Goal: Communication & Community: Answer question/provide support

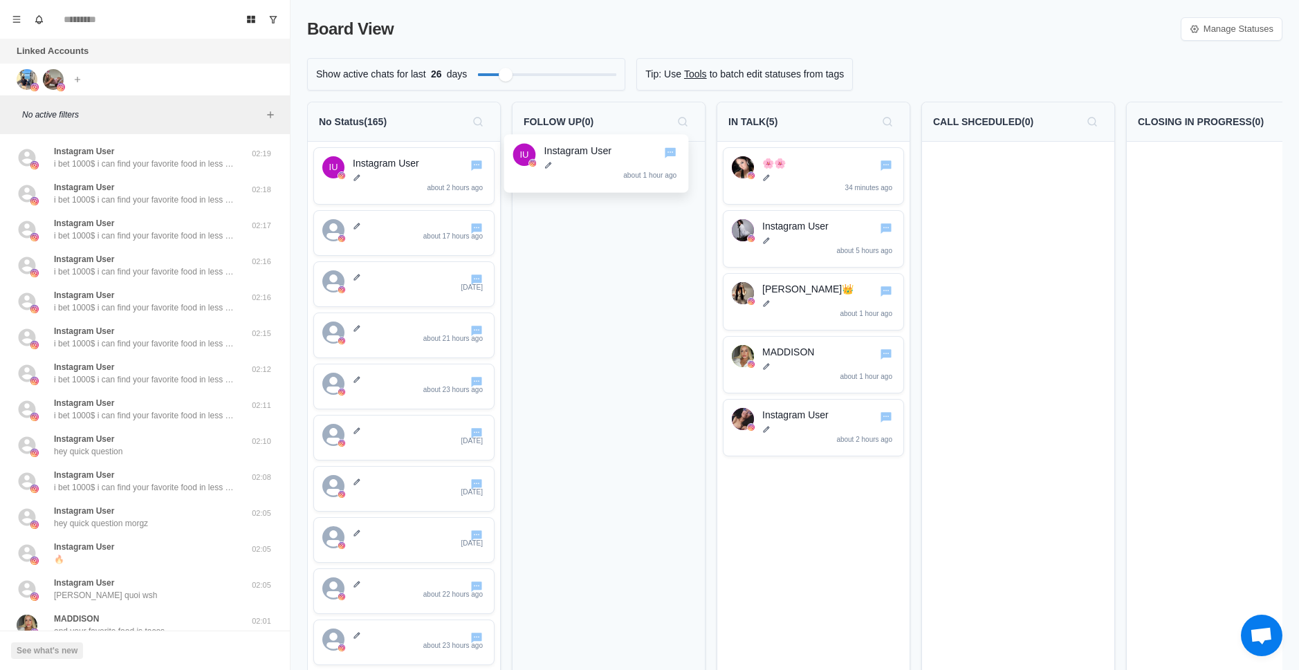
drag, startPoint x: 398, startPoint y: 187, endPoint x: 605, endPoint y: 174, distance: 206.5
drag, startPoint x: 445, startPoint y: 169, endPoint x: 638, endPoint y: 227, distance: 200.7
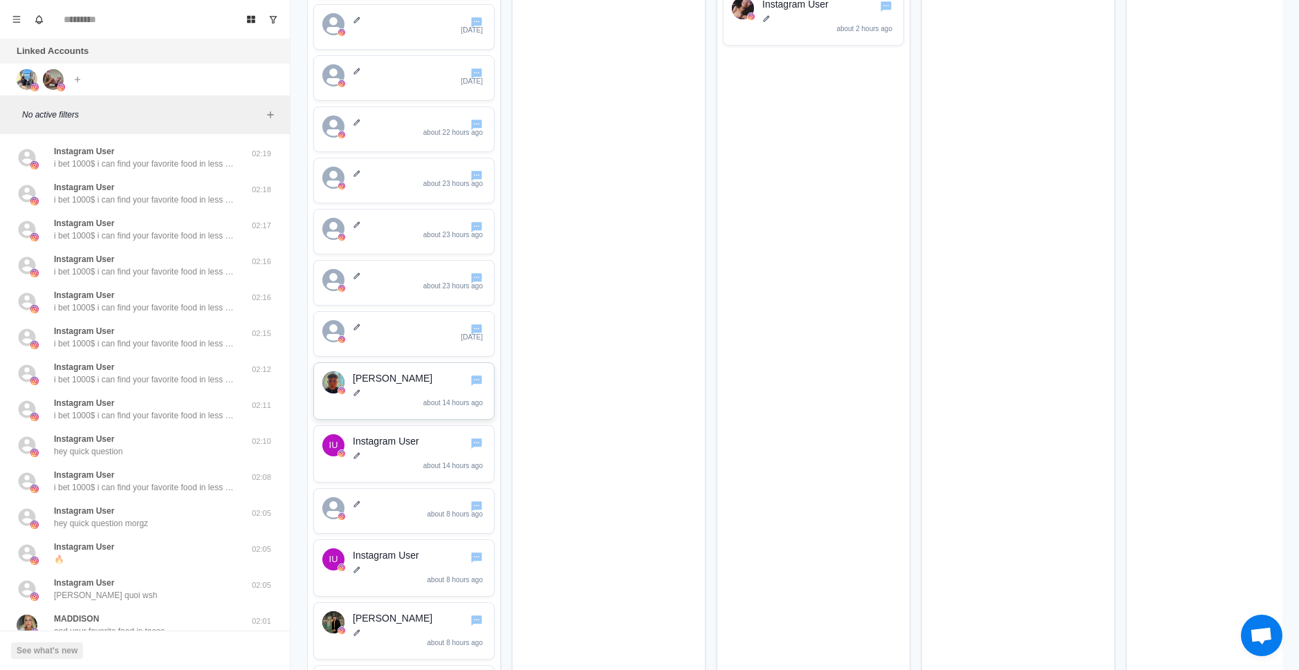
scroll to position [415, 0]
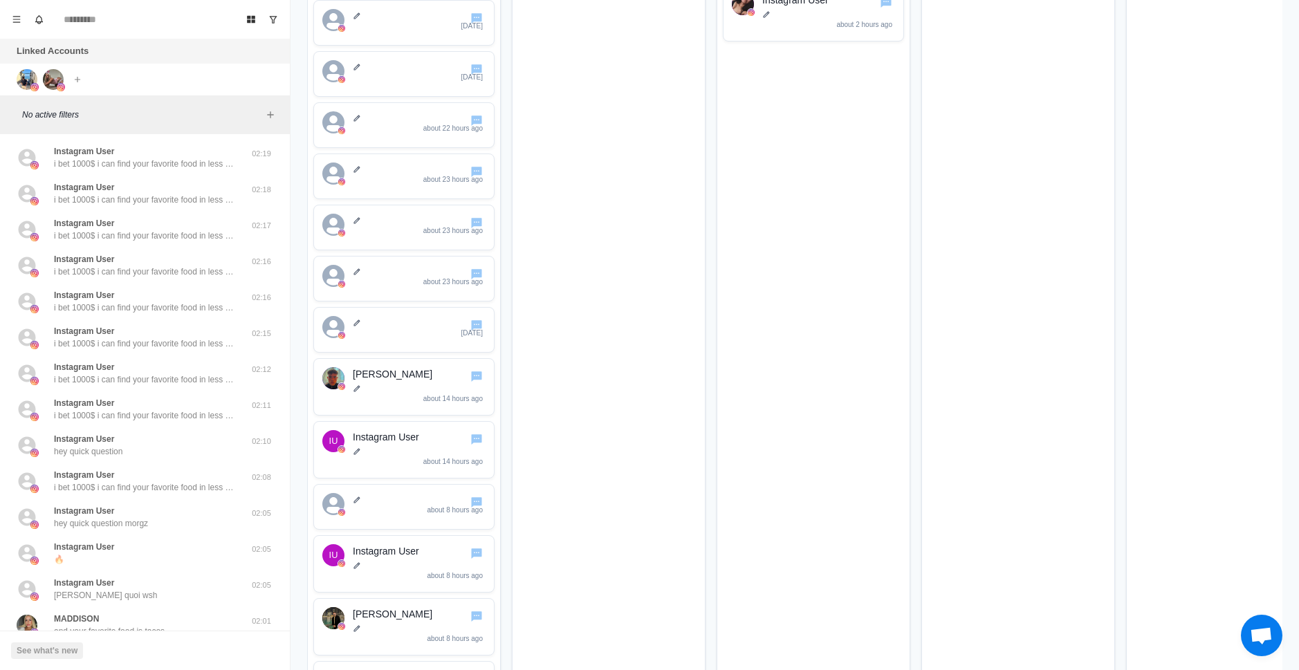
drag, startPoint x: 418, startPoint y: 448, endPoint x: 574, endPoint y: 411, distance: 160.6
drag, startPoint x: 423, startPoint y: 490, endPoint x: 493, endPoint y: 476, distance: 71.9
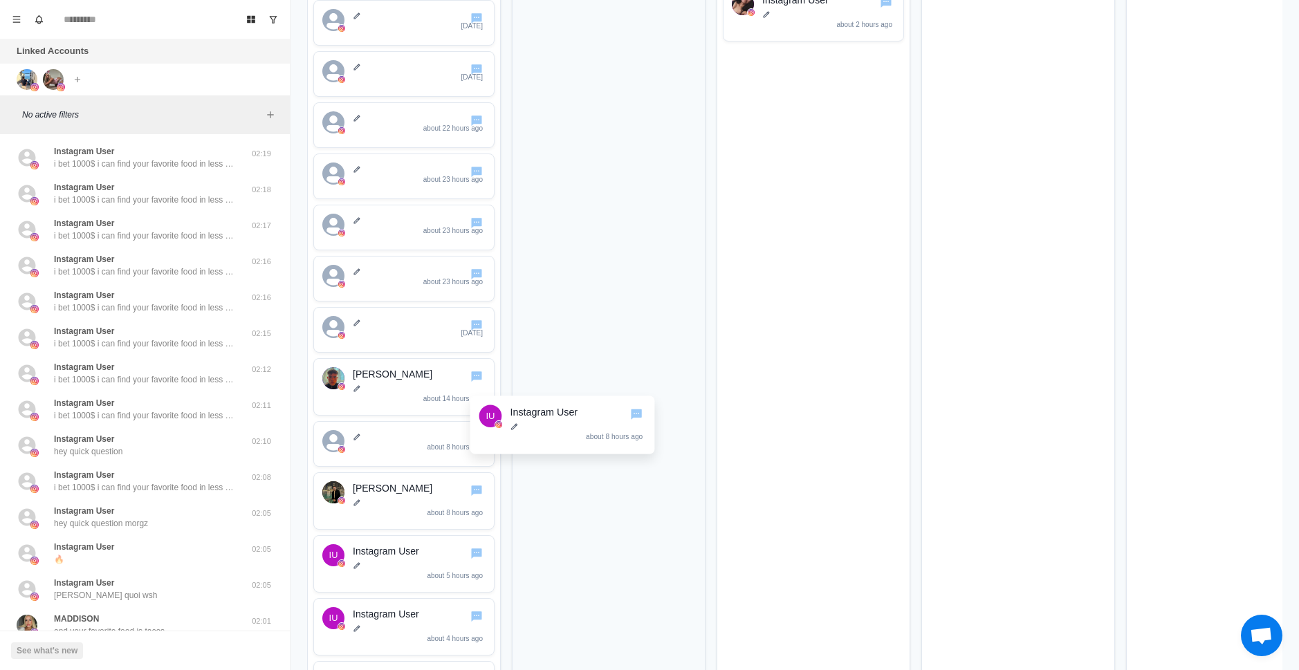
drag, startPoint x: 421, startPoint y: 505, endPoint x: 634, endPoint y: 343, distance: 267.5
drag, startPoint x: 394, startPoint y: 566, endPoint x: 573, endPoint y: 422, distance: 229.2
drag, startPoint x: 416, startPoint y: 565, endPoint x: 567, endPoint y: 532, distance: 155.1
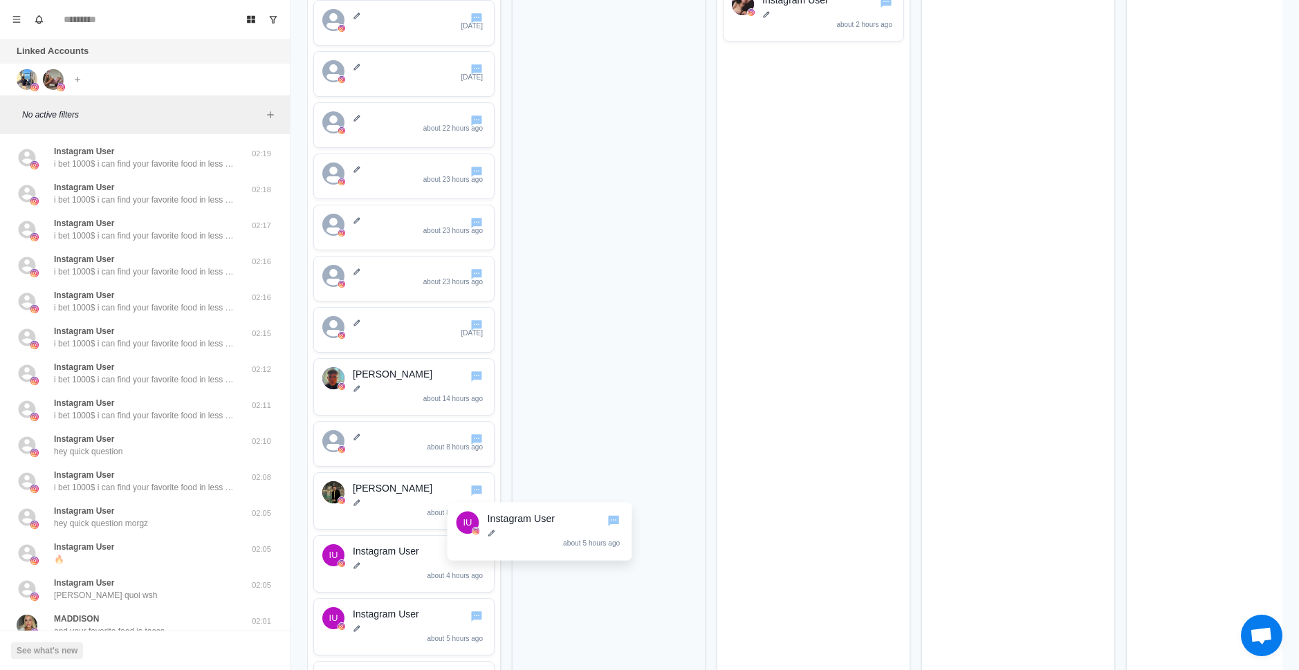
drag, startPoint x: 393, startPoint y: 553, endPoint x: 501, endPoint y: 556, distance: 108.6
drag, startPoint x: 392, startPoint y: 559, endPoint x: 589, endPoint y: 515, distance: 201.4
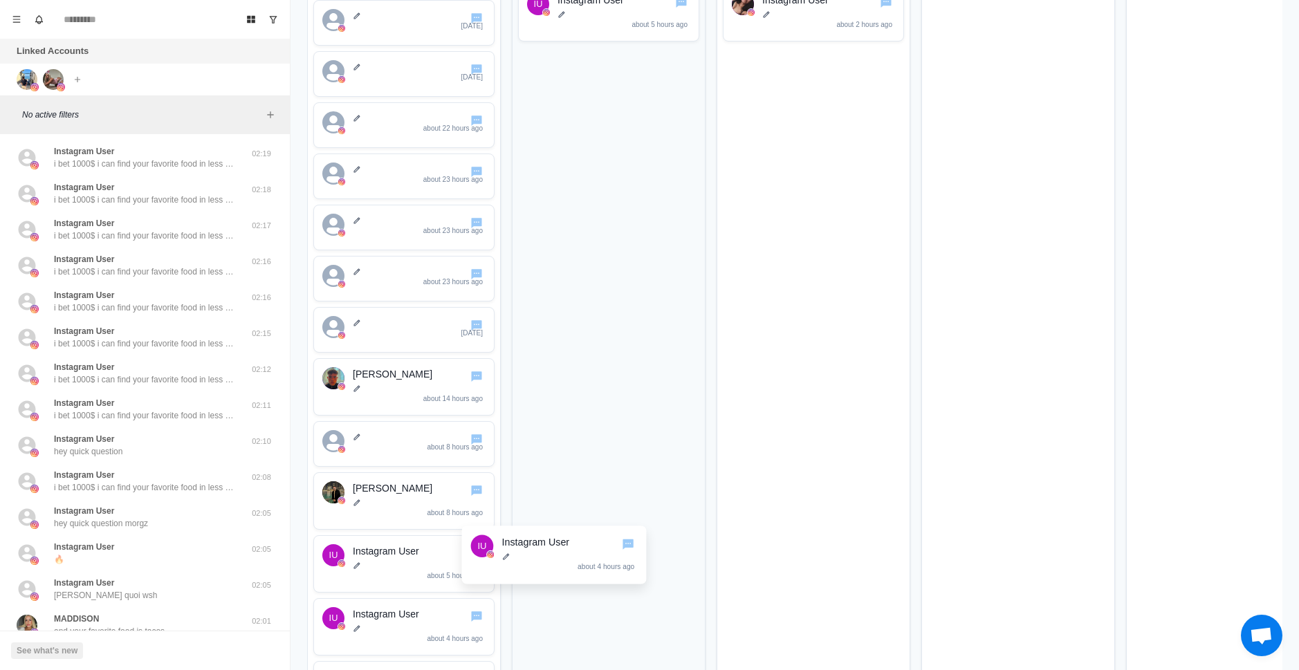
drag, startPoint x: 509, startPoint y: 555, endPoint x: 625, endPoint y: 421, distance: 176.5
drag, startPoint x: 423, startPoint y: 560, endPoint x: 482, endPoint y: 501, distance: 82.7
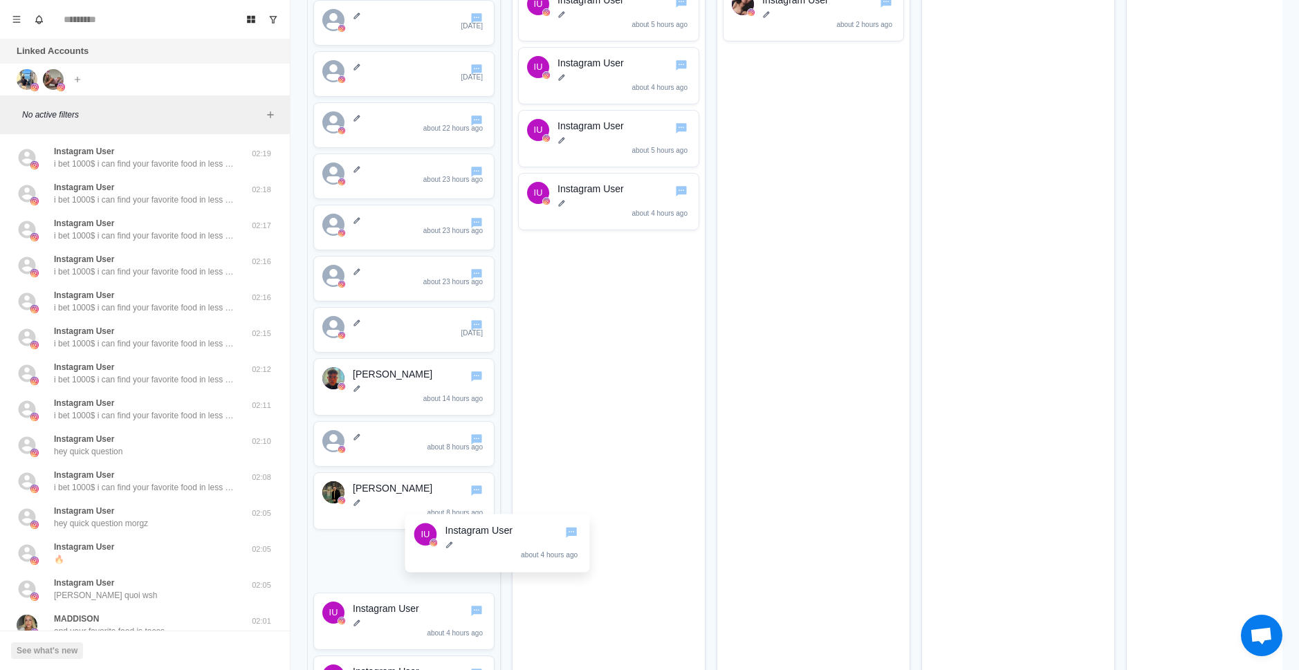
drag, startPoint x: 423, startPoint y: 571, endPoint x: 592, endPoint y: 342, distance: 284.3
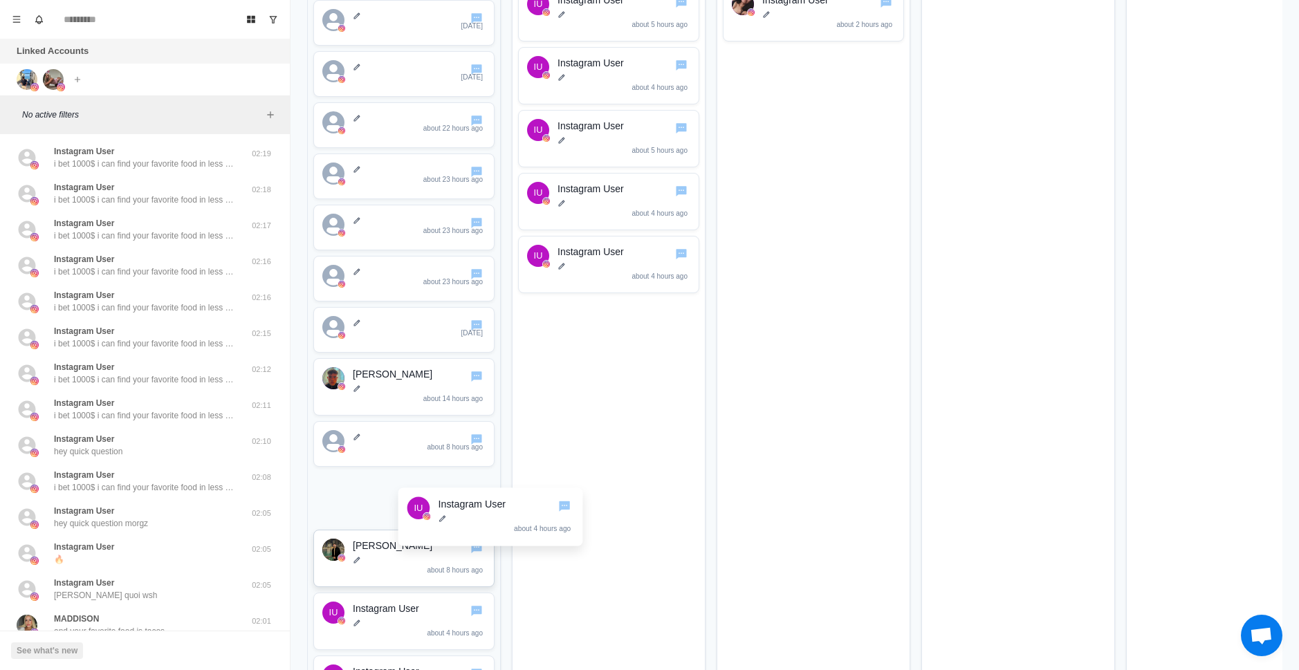
drag, startPoint x: 418, startPoint y: 565, endPoint x: 464, endPoint y: 524, distance: 61.7
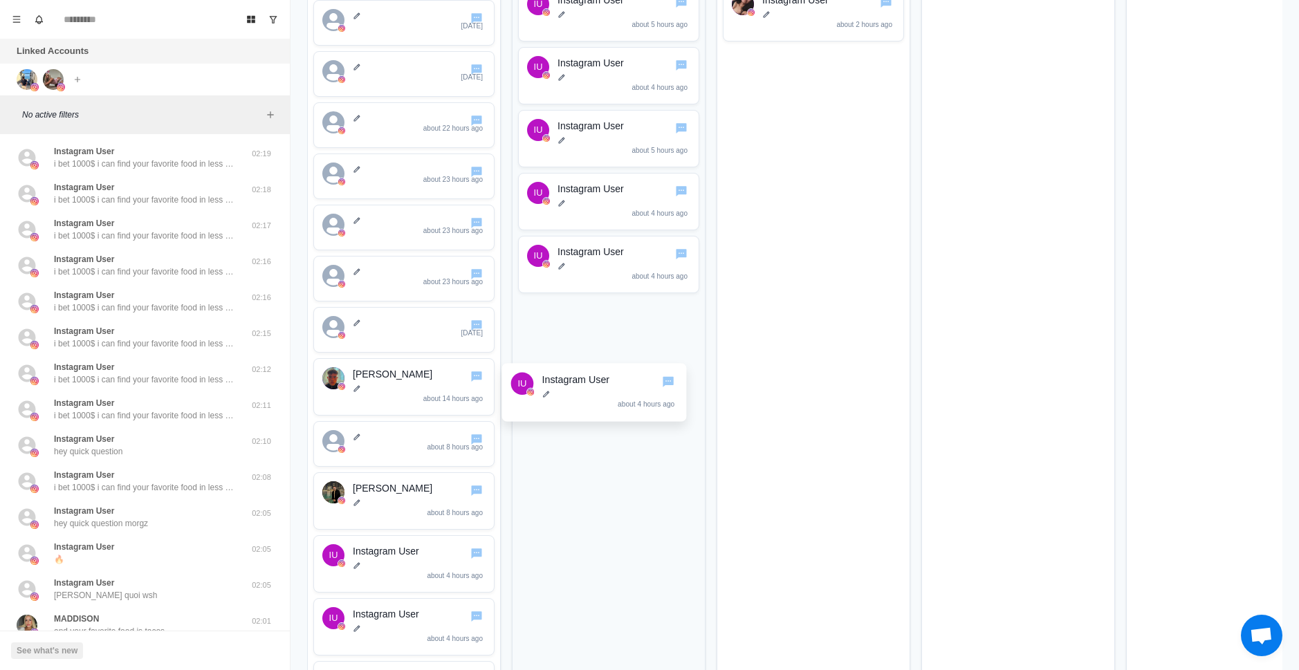
drag, startPoint x: 423, startPoint y: 564, endPoint x: 642, endPoint y: 358, distance: 300.9
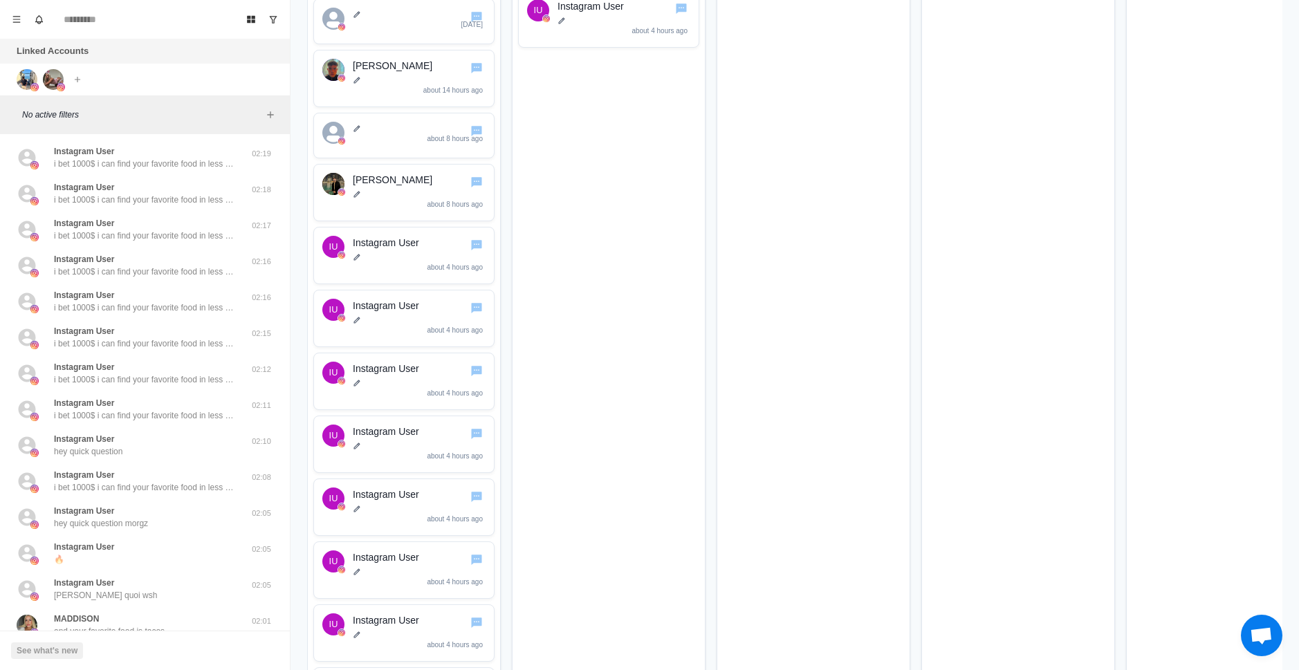
scroll to position [692, 0]
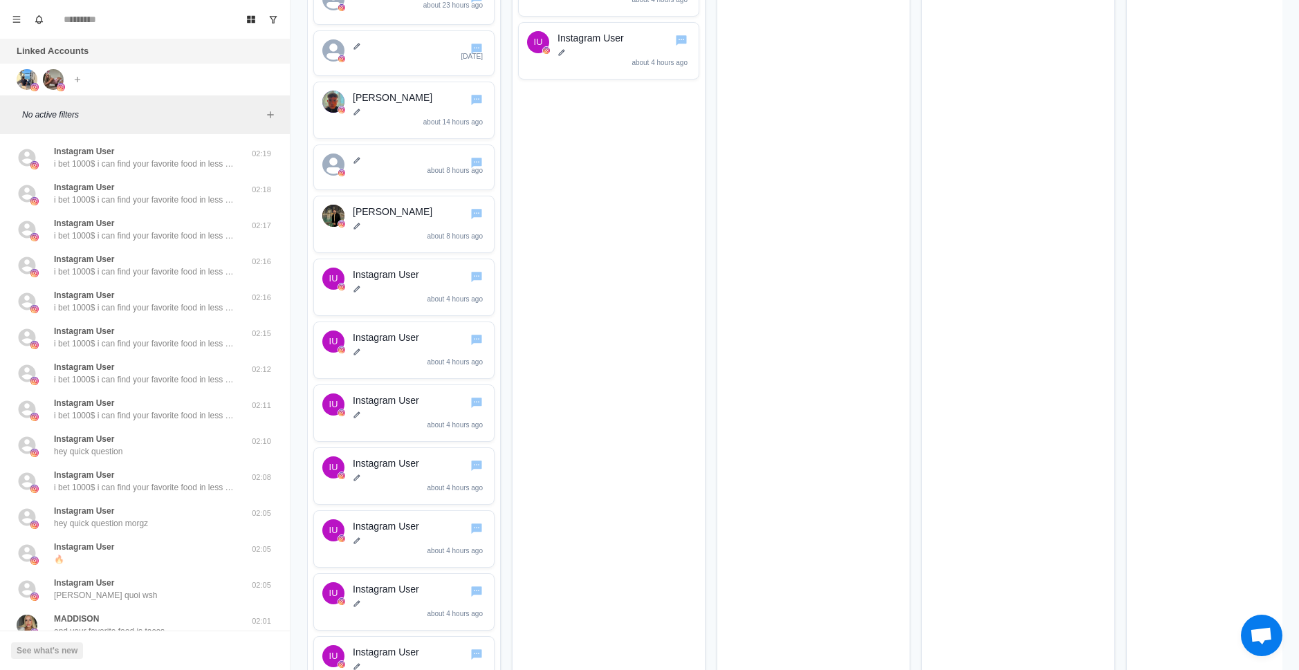
drag, startPoint x: 398, startPoint y: 279, endPoint x: 530, endPoint y: 286, distance: 131.6
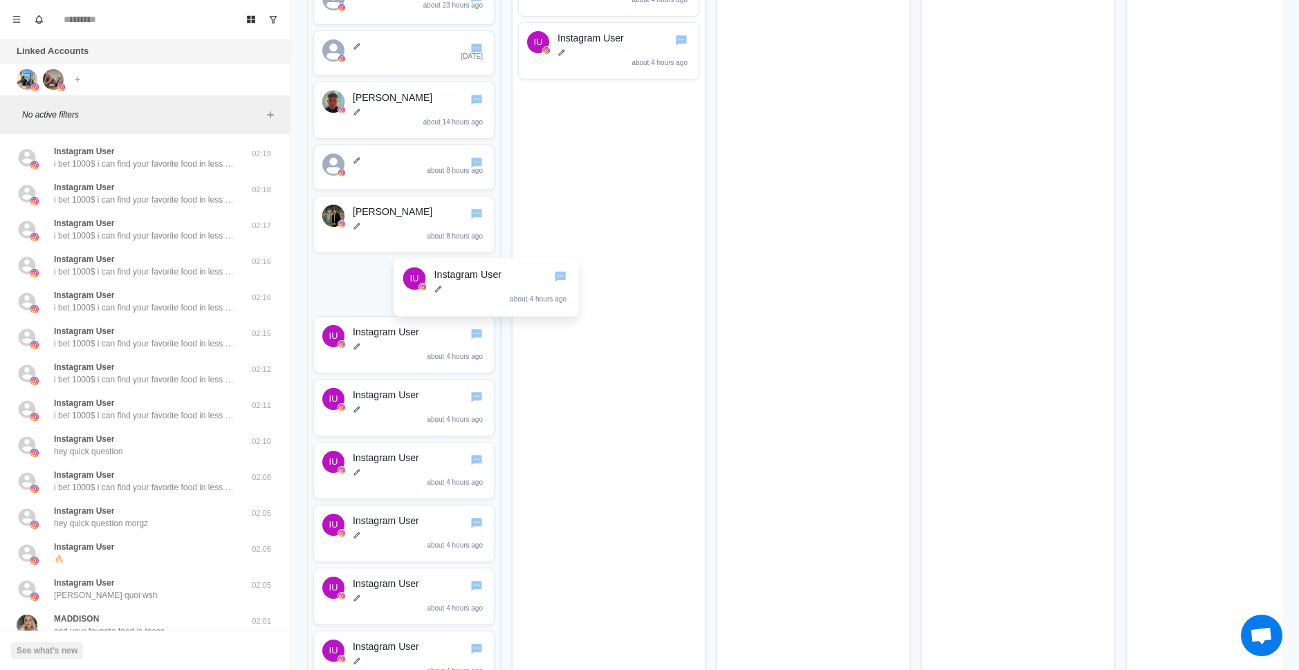
drag, startPoint x: 492, startPoint y: 279, endPoint x: 587, endPoint y: 271, distance: 95.8
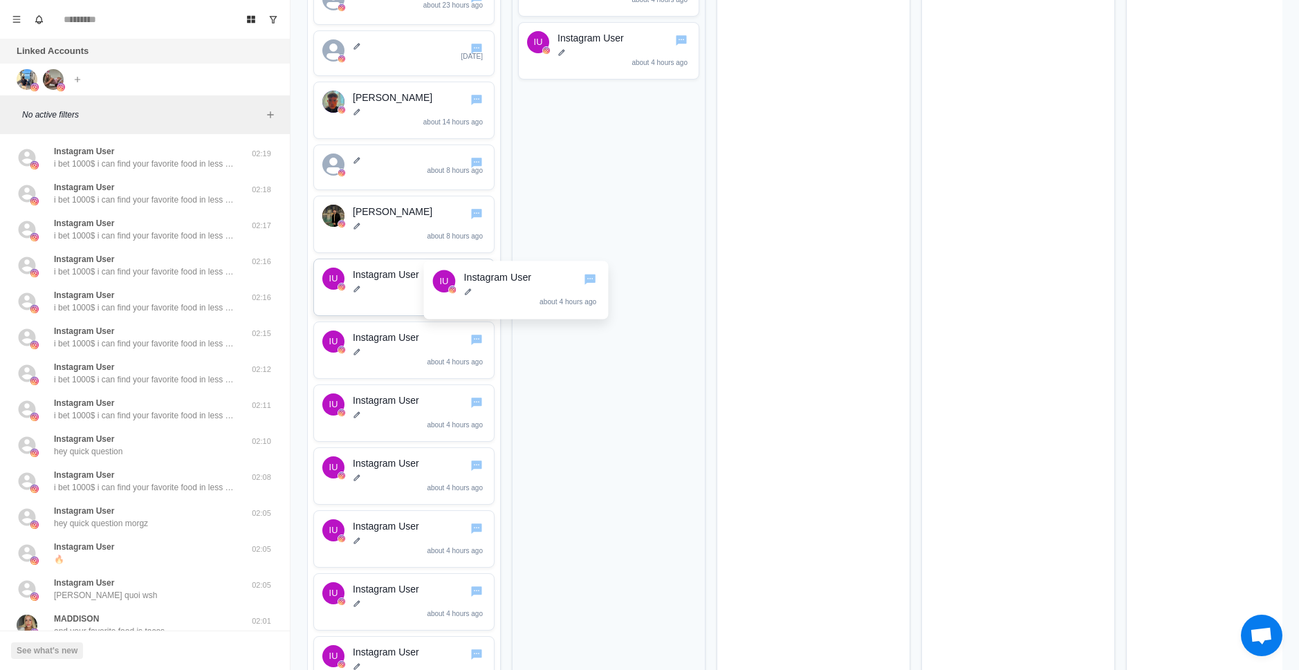
drag, startPoint x: 408, startPoint y: 284, endPoint x: 421, endPoint y: 304, distance: 23.0
click at [479, 279] on icon "Go to chat" at bounding box center [476, 277] width 11 height 10
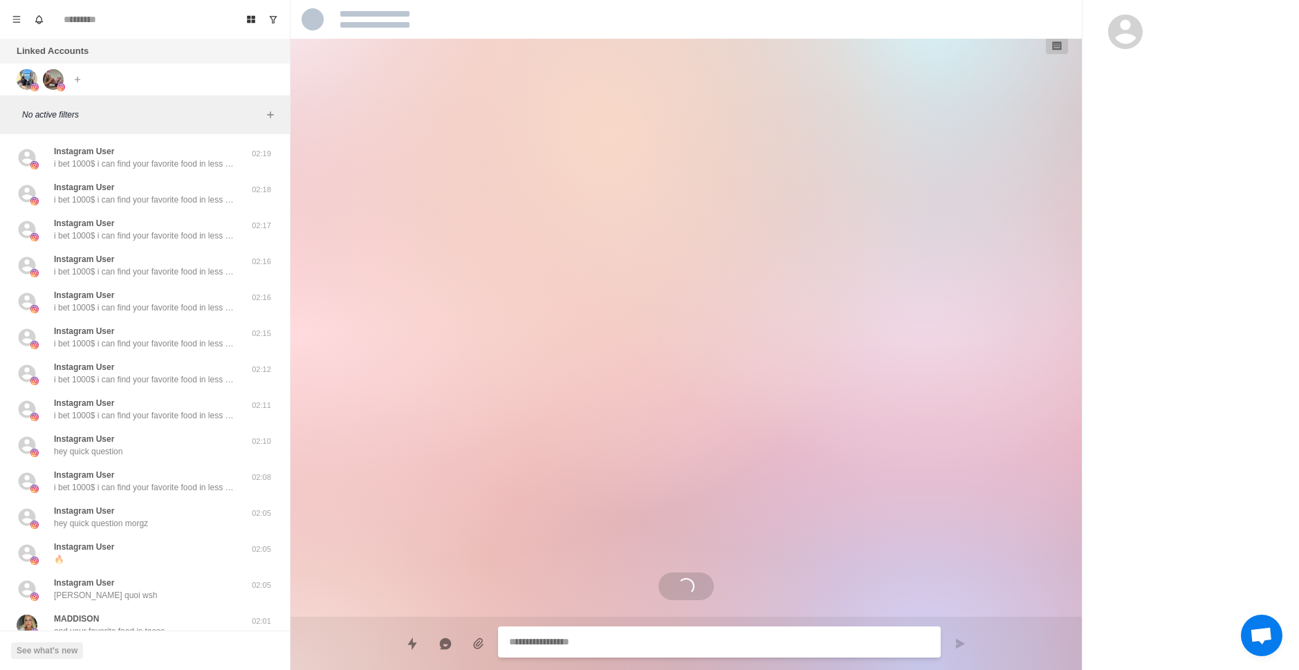
type textarea "*"
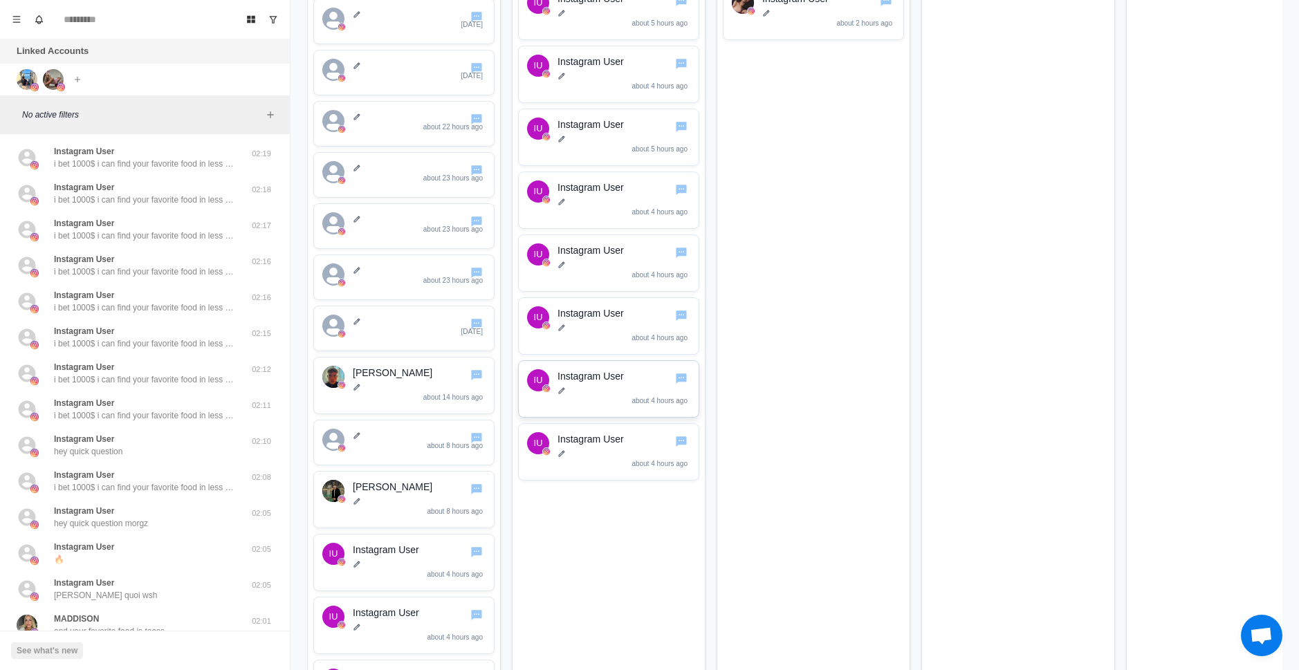
scroll to position [553, 0]
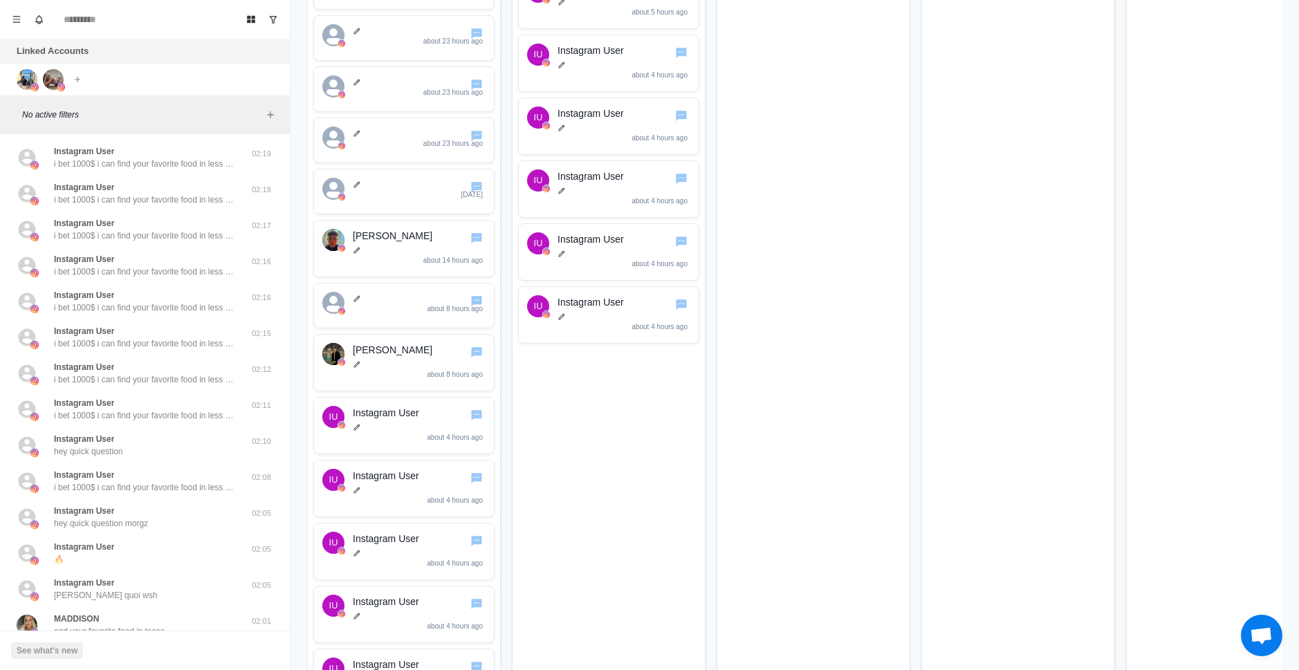
drag, startPoint x: 400, startPoint y: 423, endPoint x: 605, endPoint y: 378, distance: 209.6
drag, startPoint x: 411, startPoint y: 434, endPoint x: 555, endPoint y: 446, distance: 145.0
drag, startPoint x: 420, startPoint y: 434, endPoint x: 607, endPoint y: 459, distance: 188.4
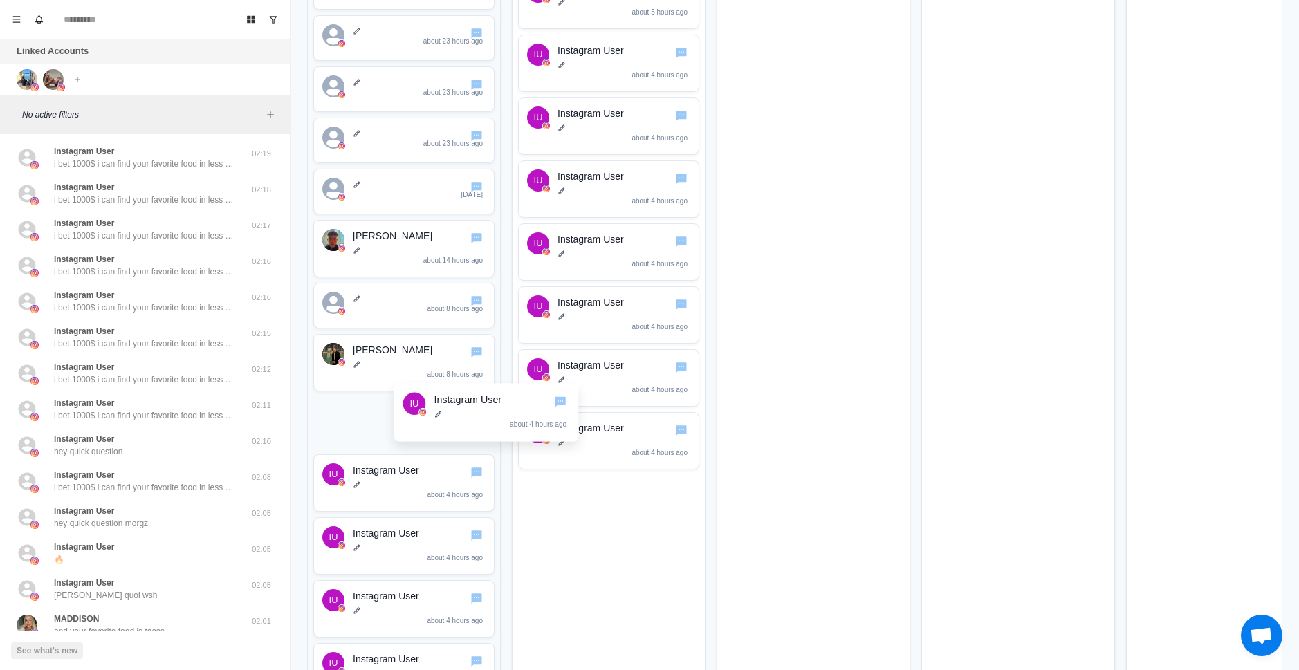
drag, startPoint x: 429, startPoint y: 446, endPoint x: 587, endPoint y: 430, distance: 158.5
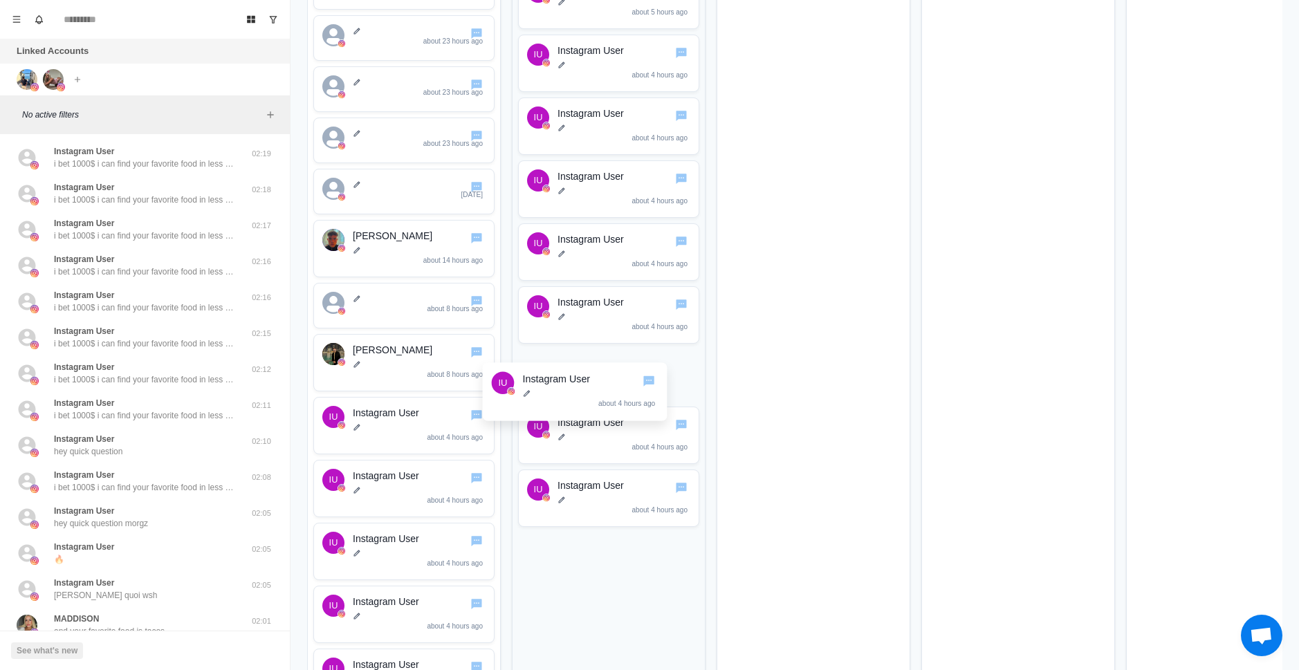
drag, startPoint x: 436, startPoint y: 431, endPoint x: 613, endPoint y: 397, distance: 179.6
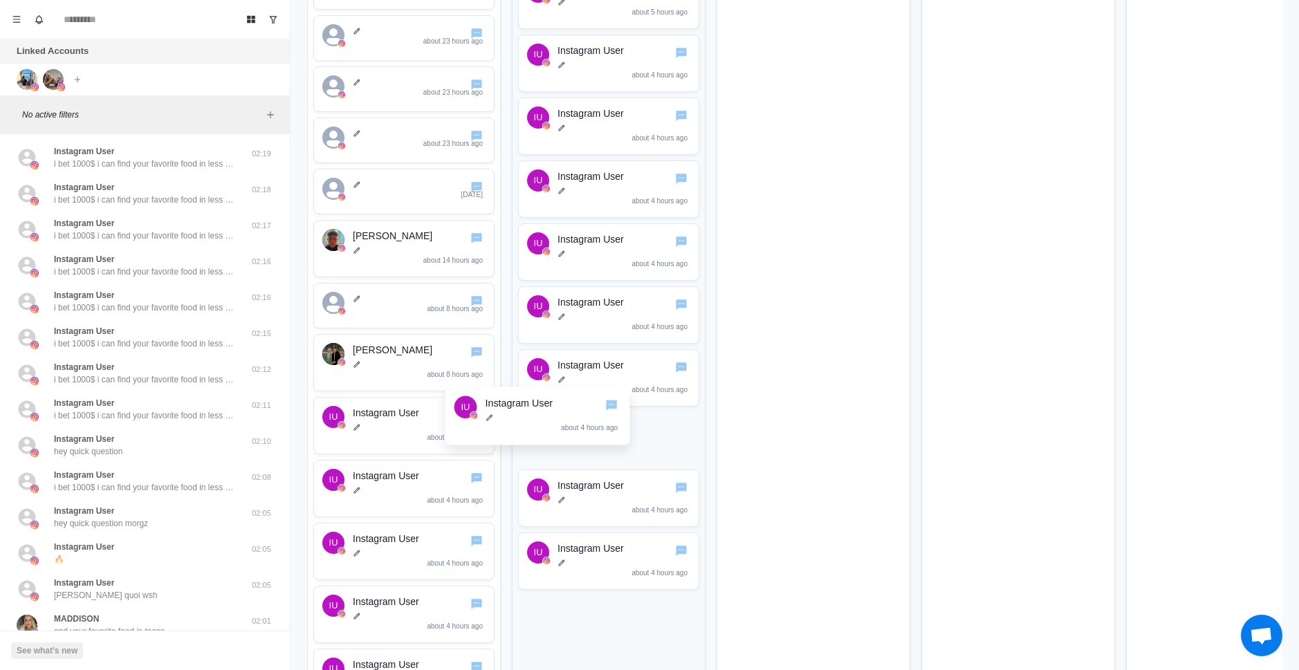
drag, startPoint x: 401, startPoint y: 425, endPoint x: 597, endPoint y: 407, distance: 196.6
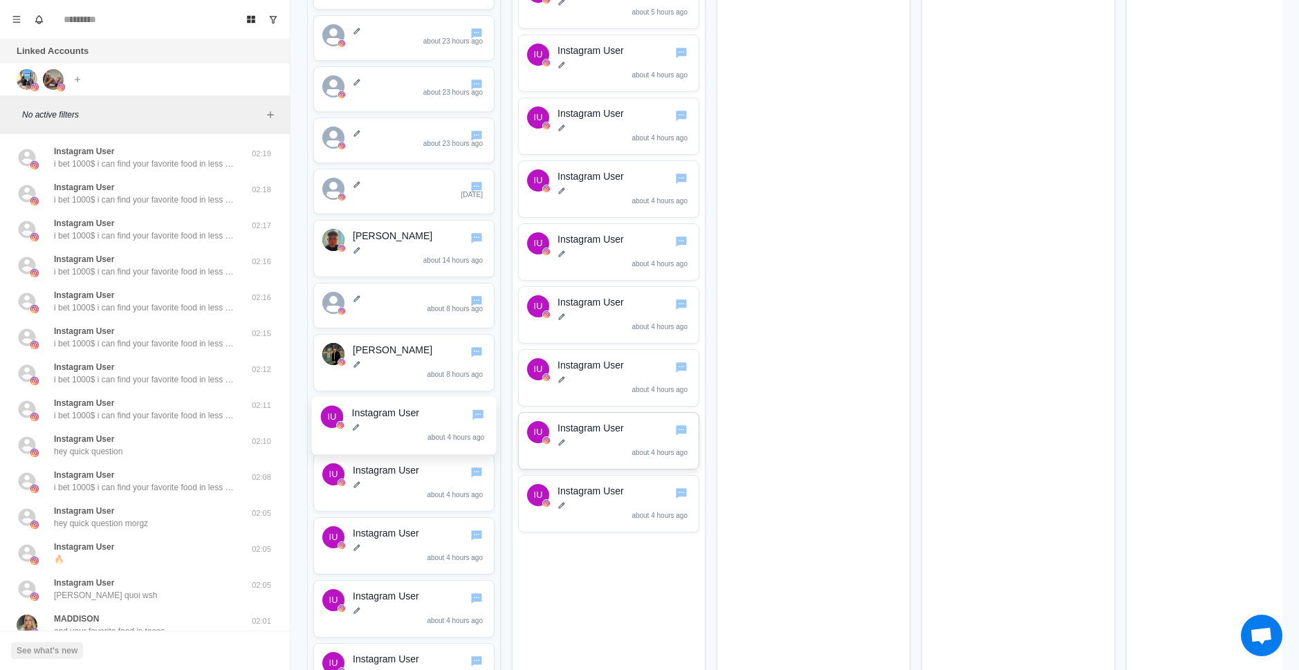
drag, startPoint x: 513, startPoint y: 433, endPoint x: 595, endPoint y: 415, distance: 83.6
drag, startPoint x: 548, startPoint y: 423, endPoint x: 456, endPoint y: 436, distance: 93.0
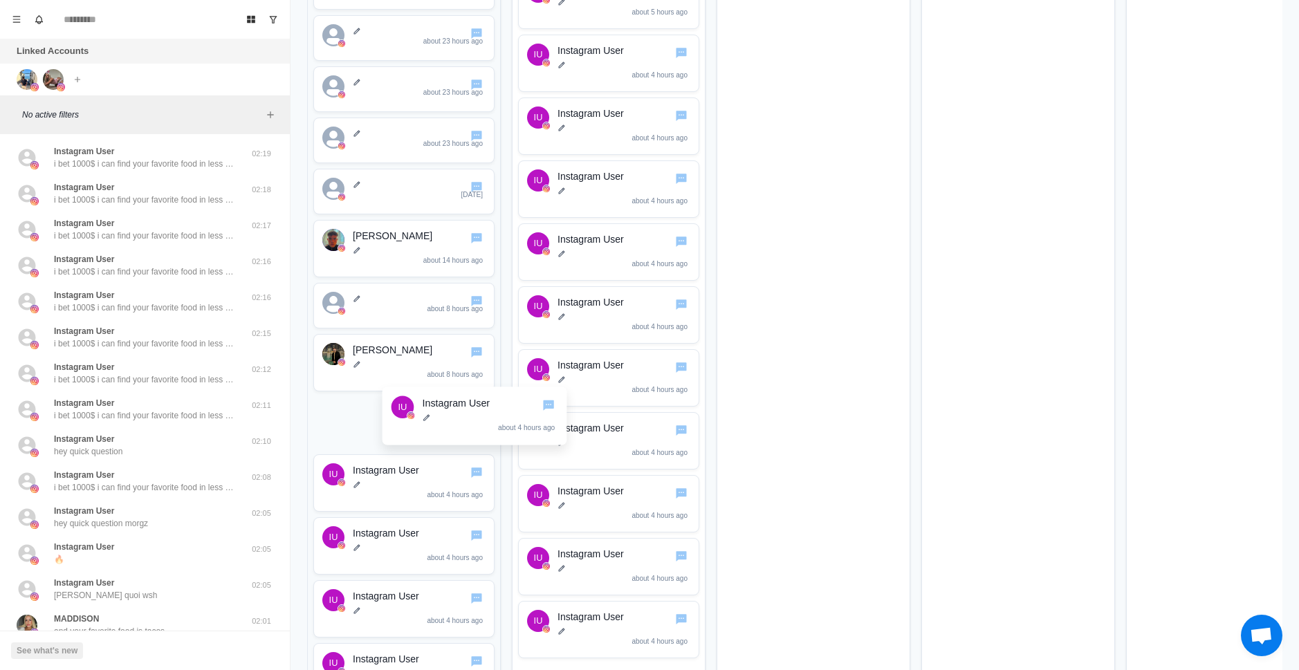
drag, startPoint x: 448, startPoint y: 438, endPoint x: 600, endPoint y: 417, distance: 153.6
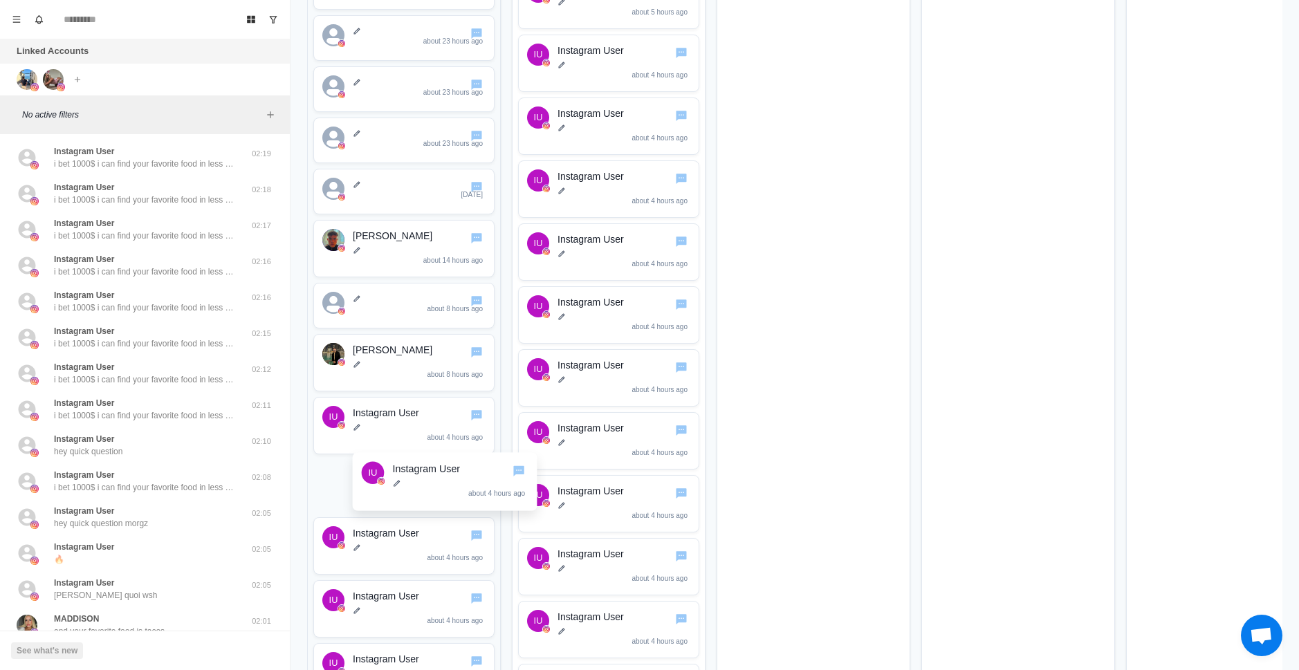
drag, startPoint x: 416, startPoint y: 479, endPoint x: 549, endPoint y: 437, distance: 139.1
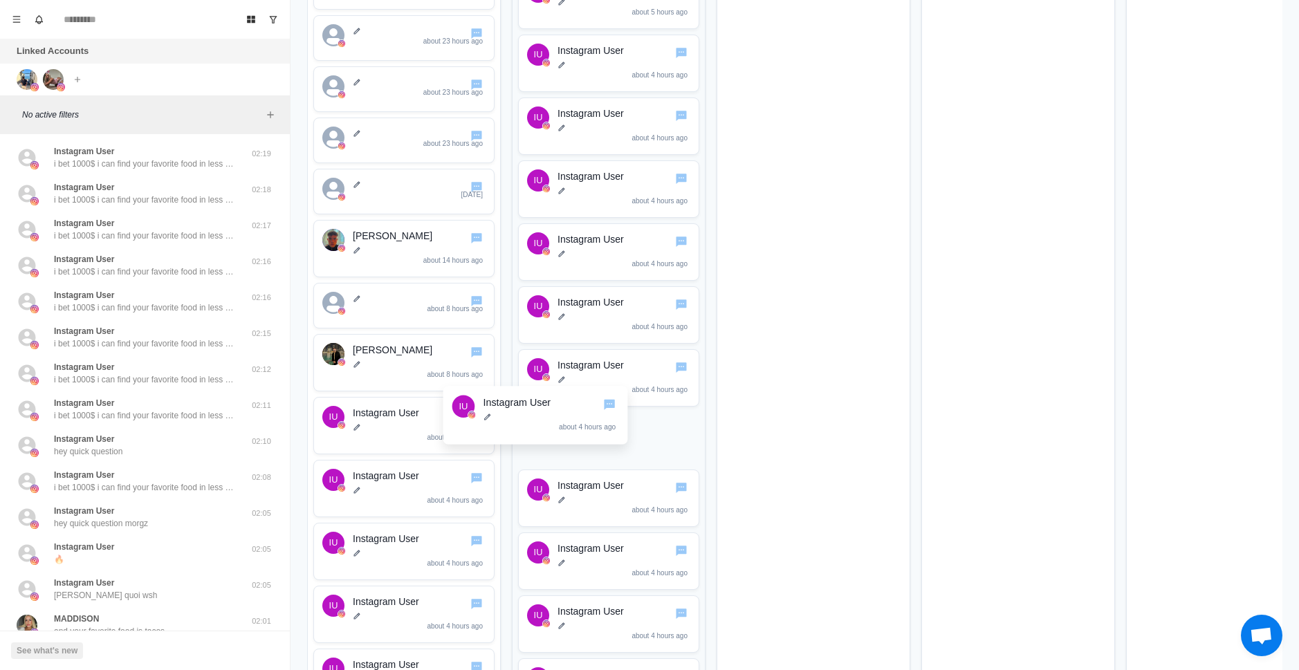
drag, startPoint x: 407, startPoint y: 431, endPoint x: 578, endPoint y: 412, distance: 171.2
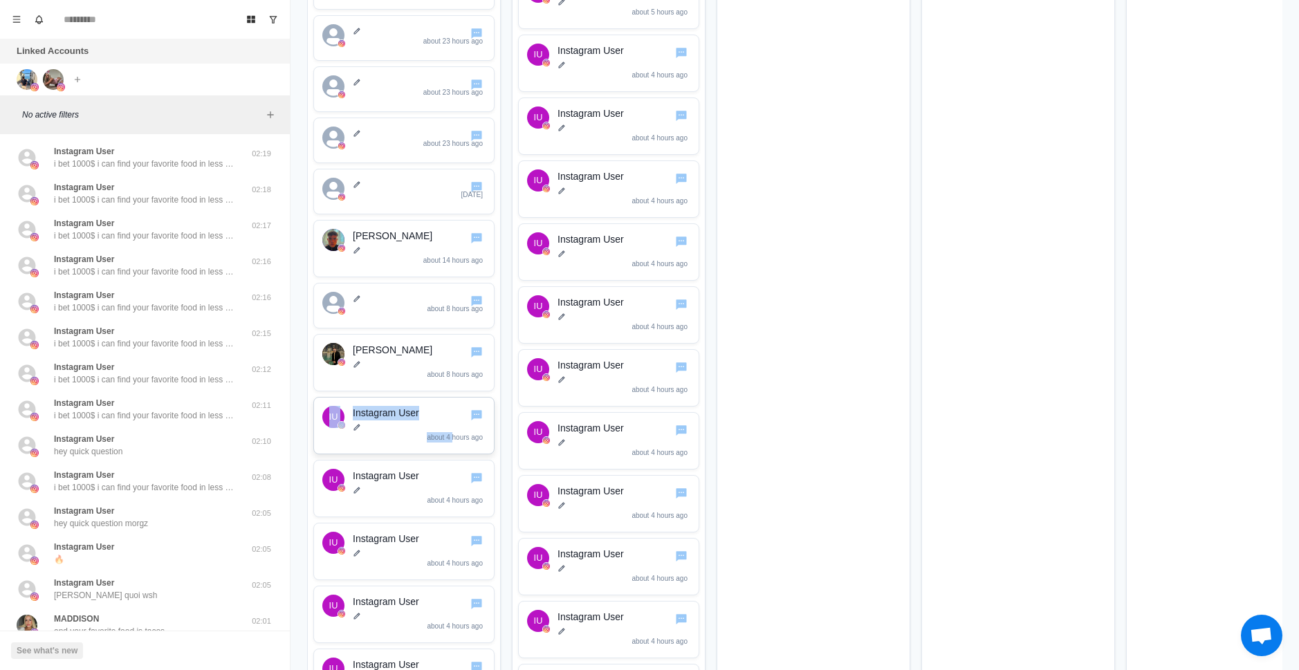
drag, startPoint x: 311, startPoint y: 394, endPoint x: 454, endPoint y: 434, distance: 148.5
drag, startPoint x: 432, startPoint y: 418, endPoint x: 587, endPoint y: 398, distance: 155.5
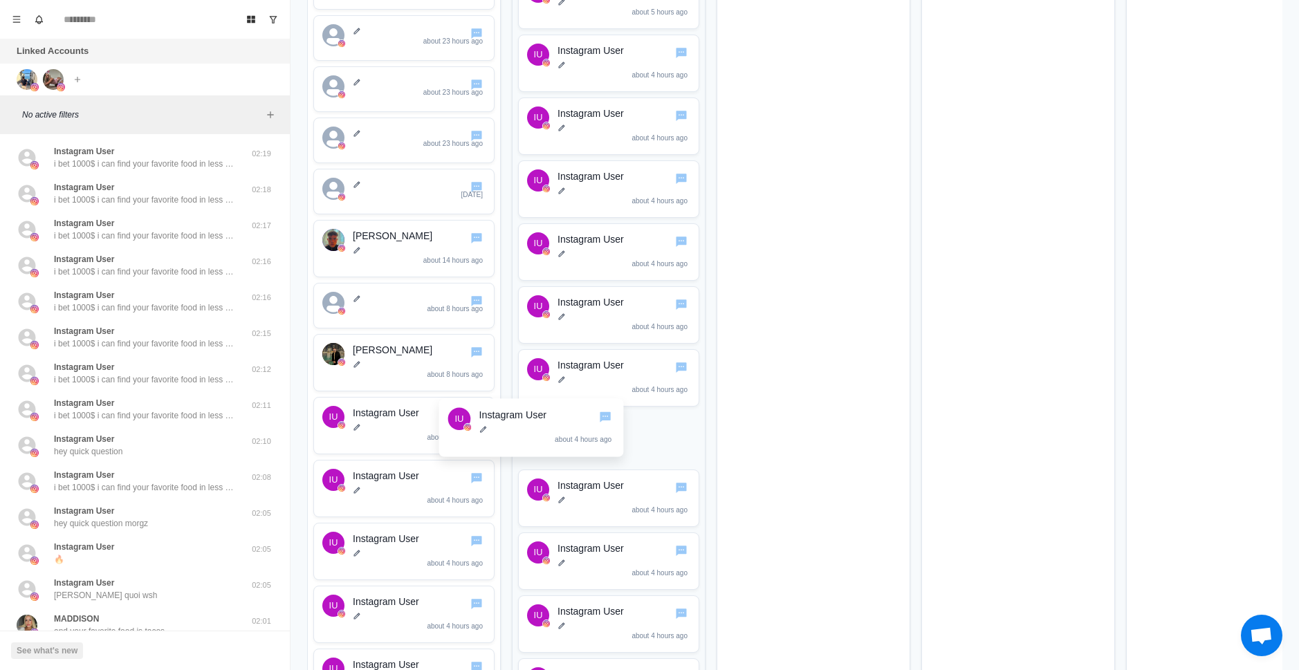
drag, startPoint x: 427, startPoint y: 419, endPoint x: 603, endPoint y: 413, distance: 176.5
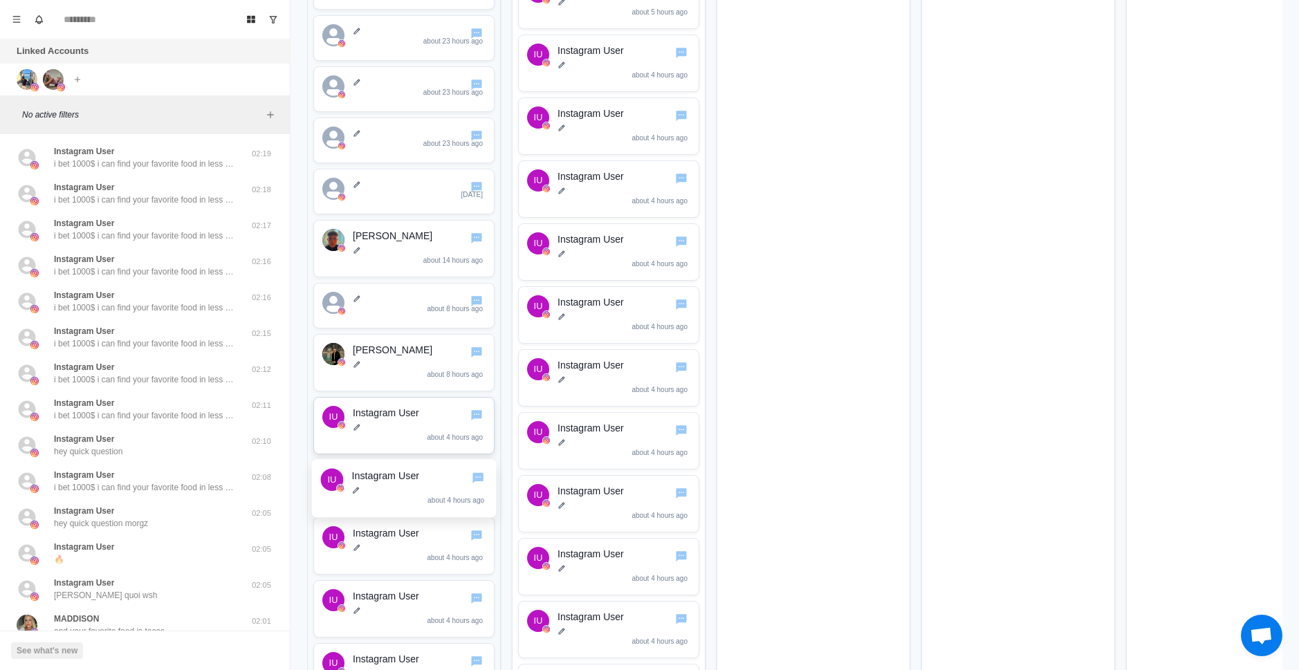
drag, startPoint x: 580, startPoint y: 474, endPoint x: 470, endPoint y: 446, distance: 112.9
drag, startPoint x: 414, startPoint y: 426, endPoint x: 556, endPoint y: 435, distance: 142.1
drag, startPoint x: 421, startPoint y: 432, endPoint x: 465, endPoint y: 434, distance: 45.0
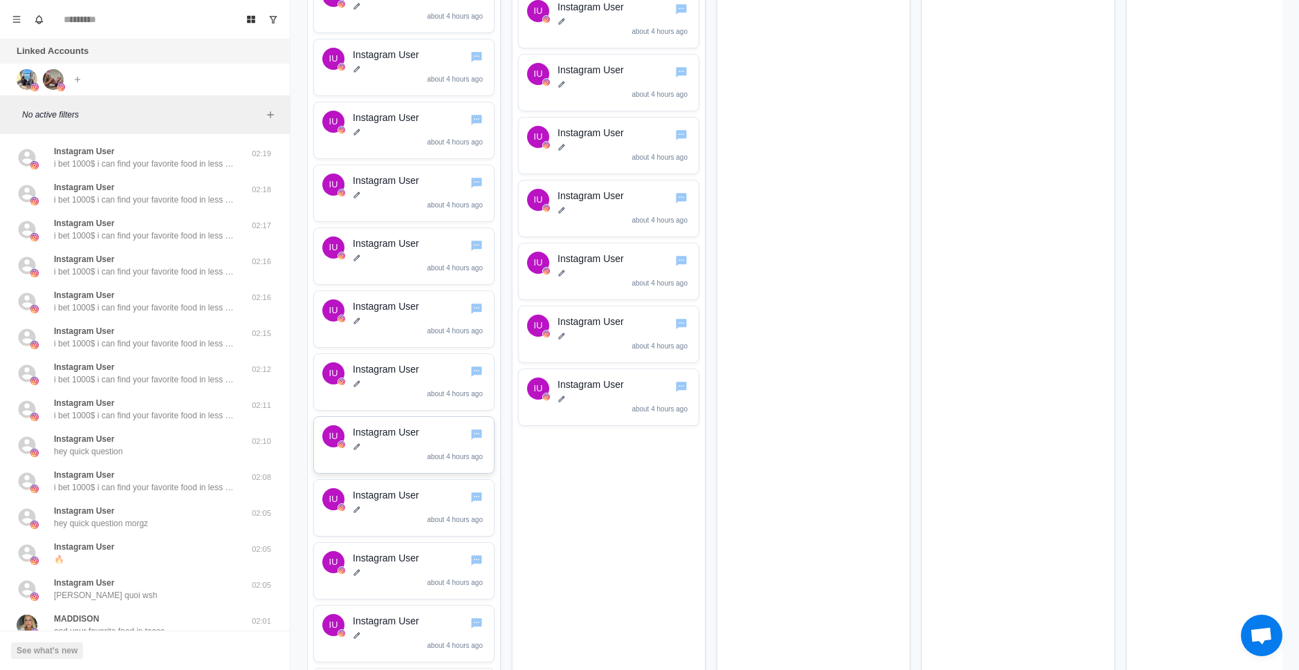
scroll to position [1107, 0]
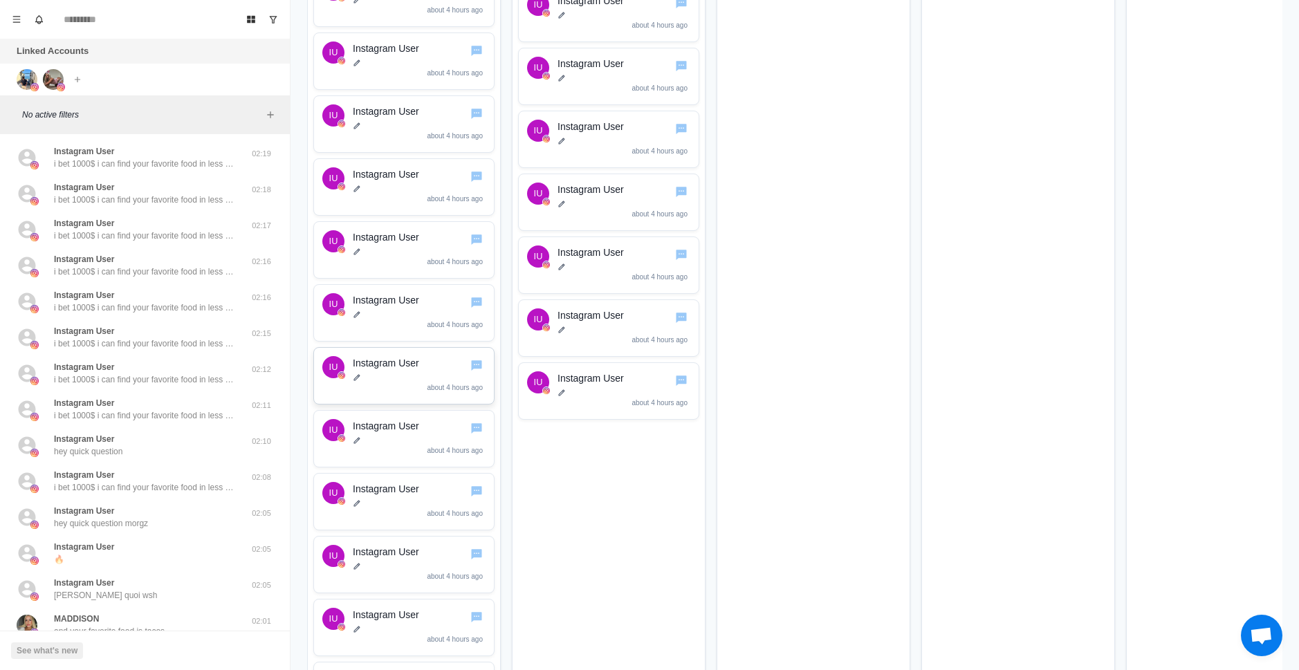
drag, startPoint x: 426, startPoint y: 400, endPoint x: 417, endPoint y: 394, distance: 10.9
drag, startPoint x: 434, startPoint y: 343, endPoint x: 534, endPoint y: 306, distance: 106.4
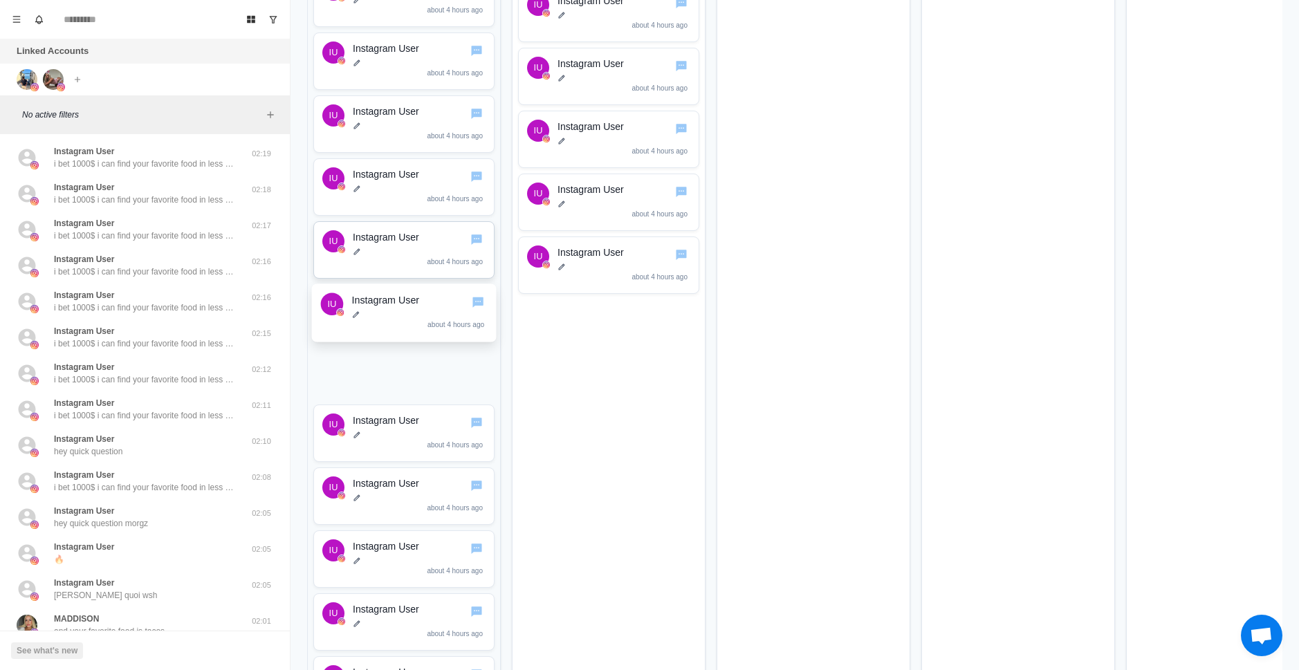
drag, startPoint x: 597, startPoint y: 277, endPoint x: 478, endPoint y: 274, distance: 119.0
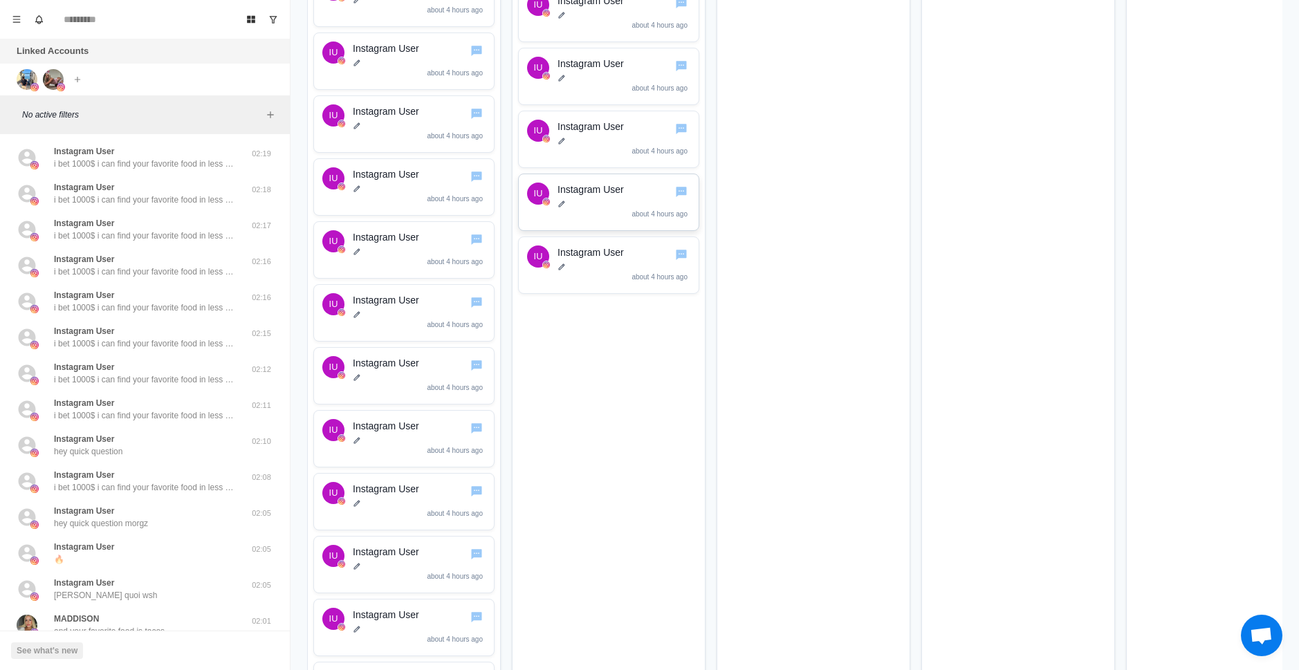
scroll to position [899, 0]
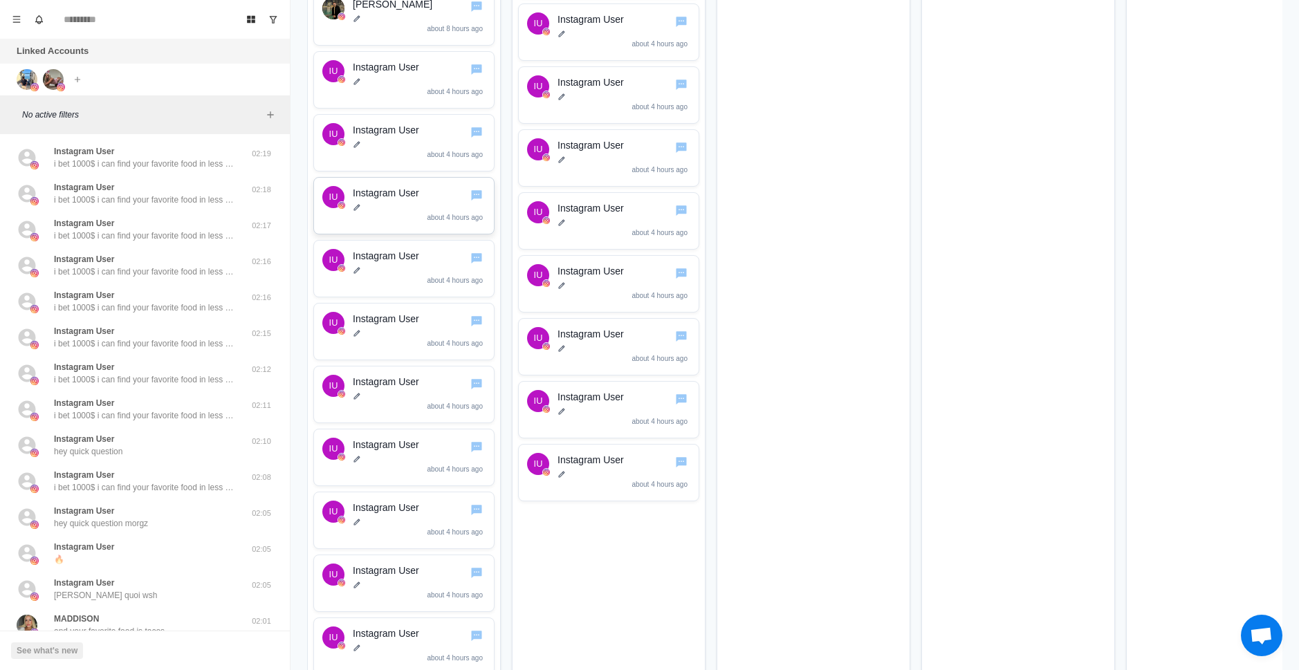
drag, startPoint x: 479, startPoint y: 225, endPoint x: 470, endPoint y: 214, distance: 14.3
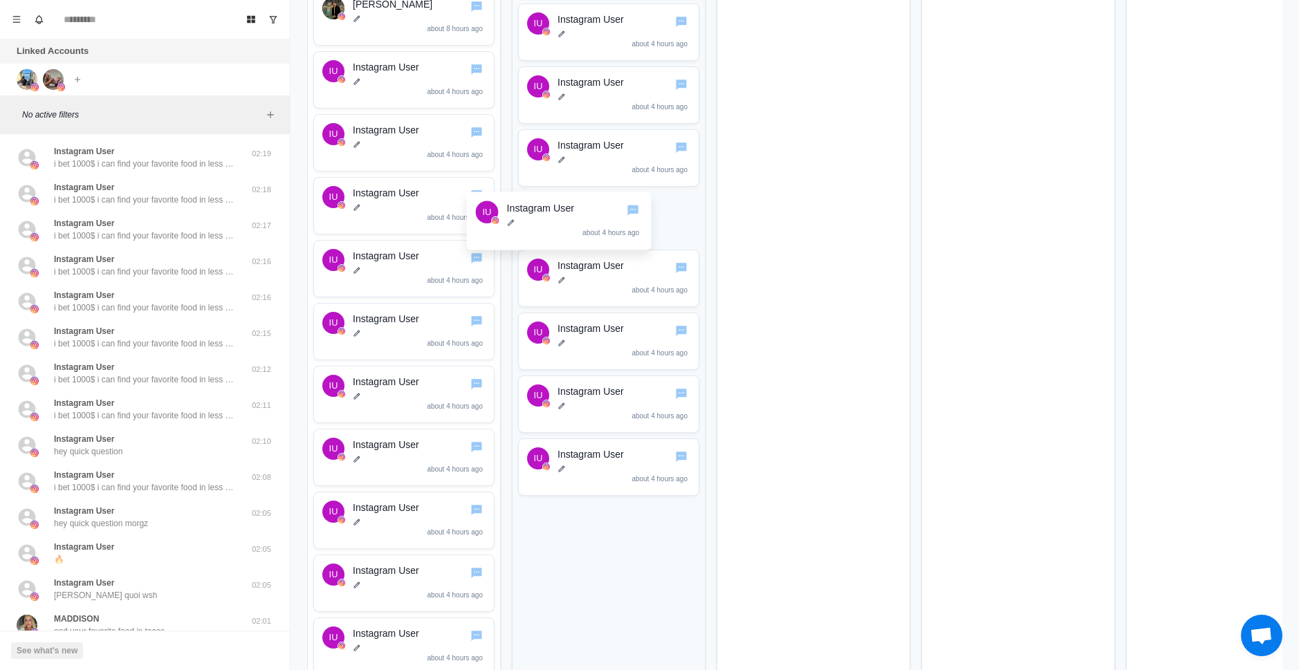
drag, startPoint x: 465, startPoint y: 219, endPoint x: 520, endPoint y: 207, distance: 55.9
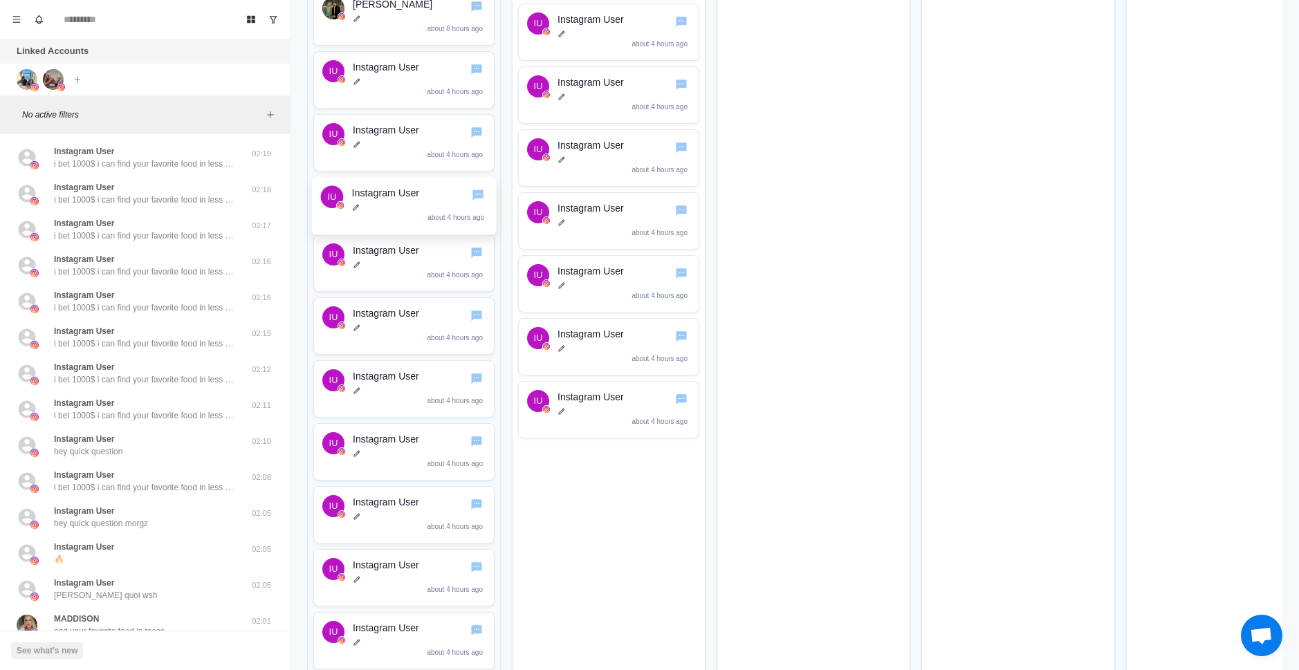
drag, startPoint x: 602, startPoint y: 165, endPoint x: 540, endPoint y: 183, distance: 63.9
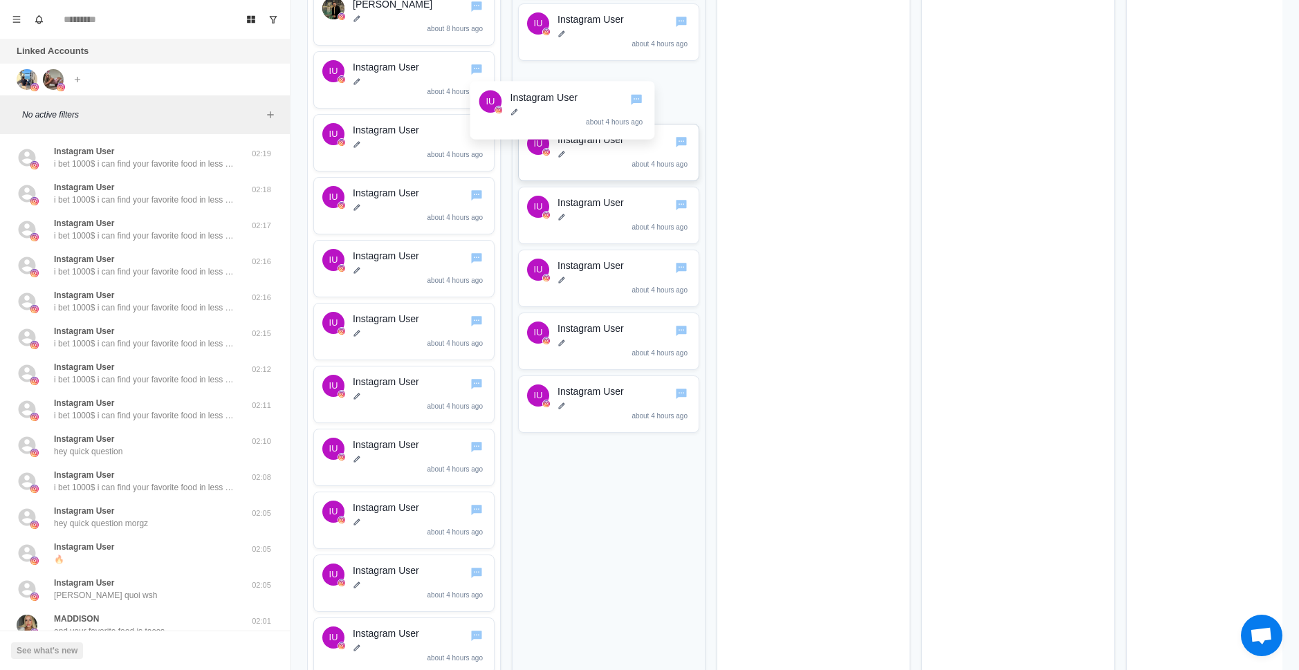
drag, startPoint x: 552, startPoint y: 103, endPoint x: 552, endPoint y: 163, distance: 59.5
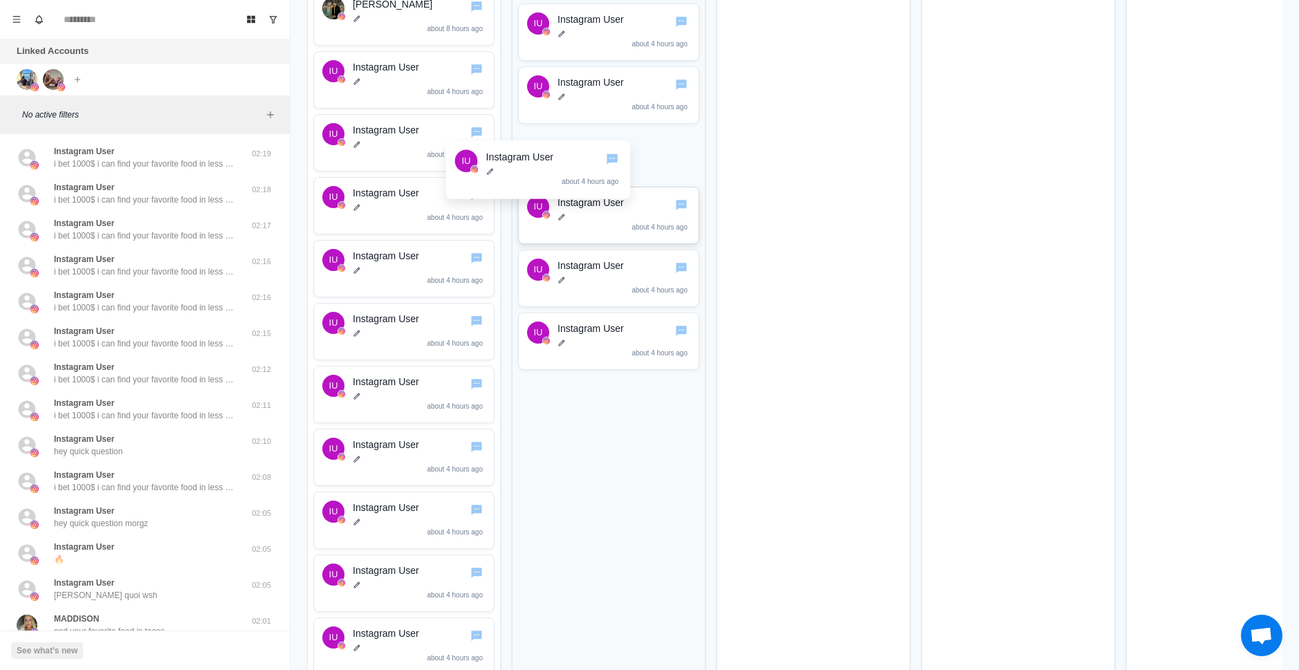
drag, startPoint x: 581, startPoint y: 163, endPoint x: 575, endPoint y: 191, distance: 28.4
drag, startPoint x: 611, startPoint y: 162, endPoint x: 454, endPoint y: 231, distance: 171.6
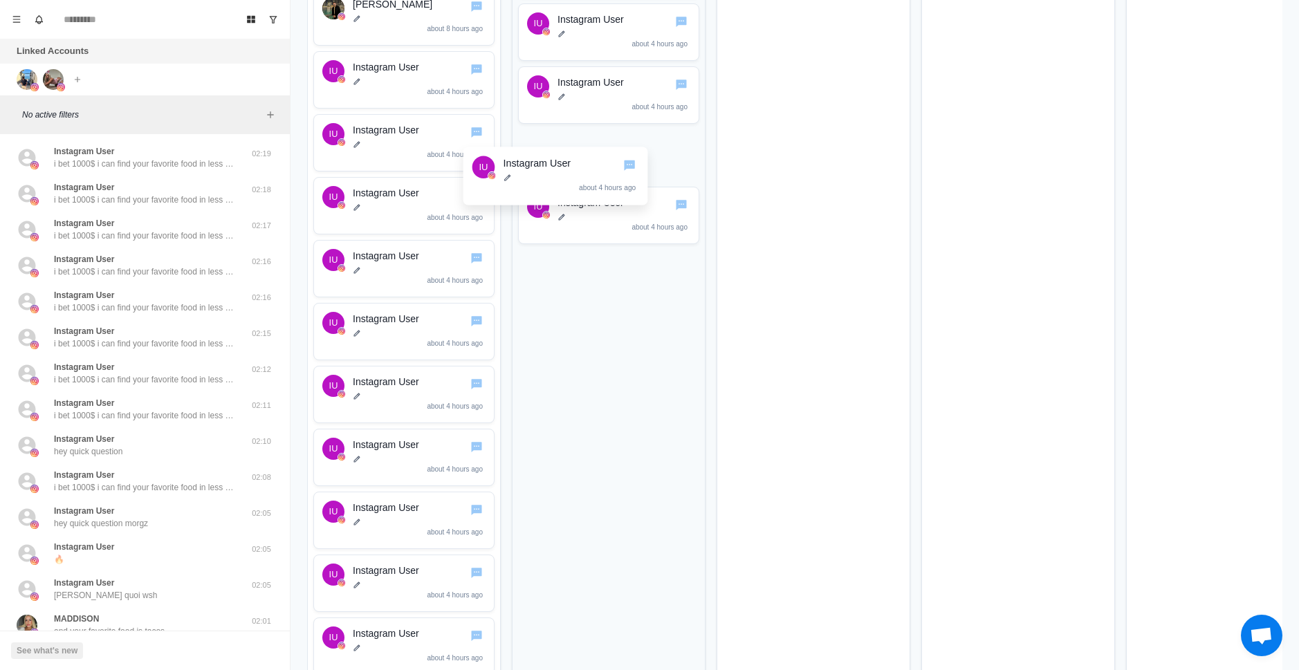
drag, startPoint x: 448, startPoint y: 218, endPoint x: 467, endPoint y: 221, distance: 19.0
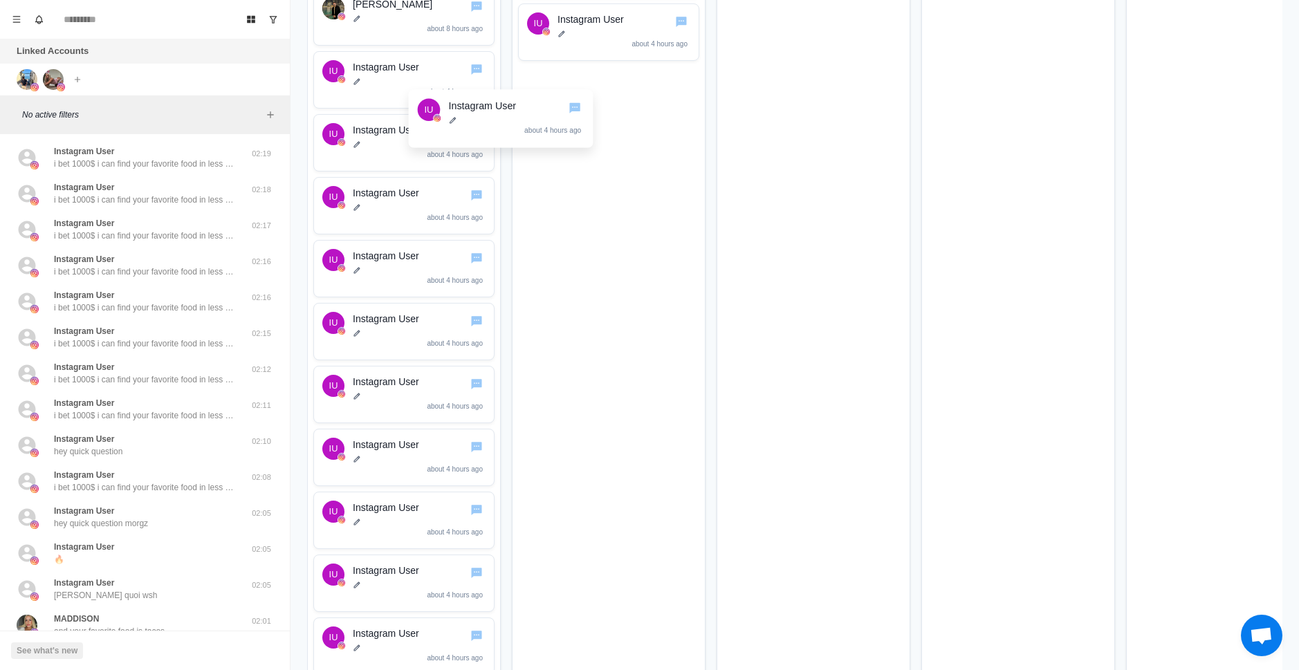
drag, startPoint x: 618, startPoint y: 95, endPoint x: 554, endPoint y: 145, distance: 80.4
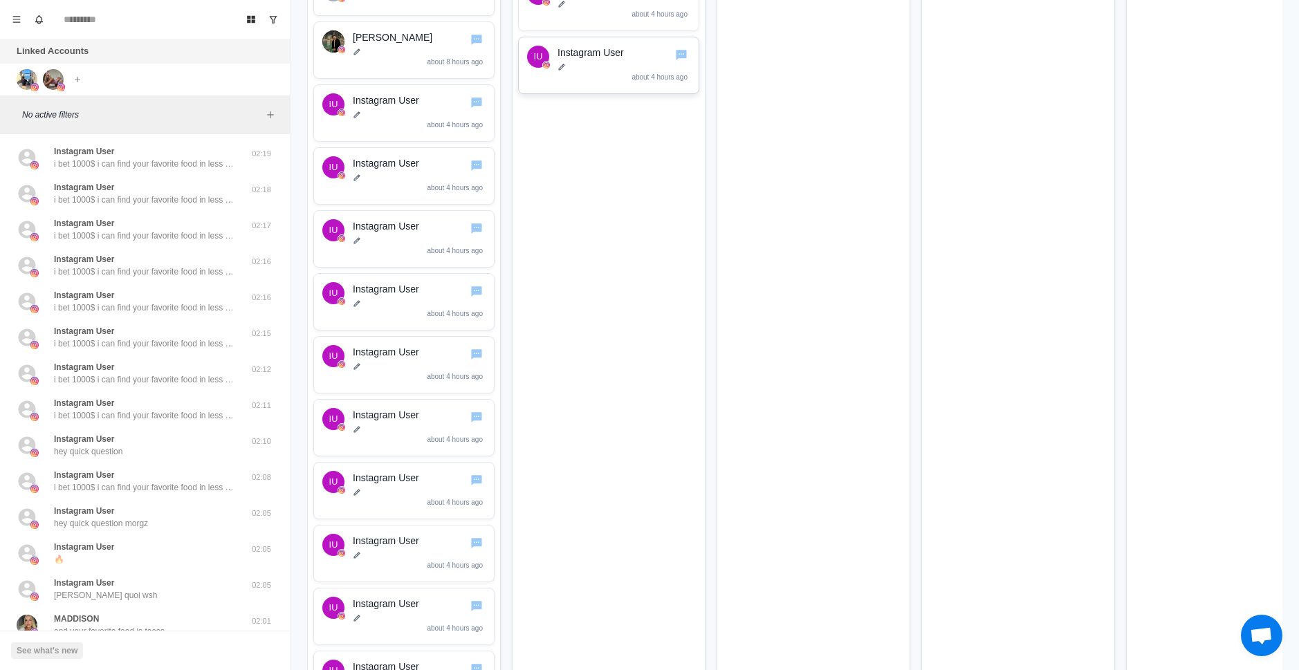
scroll to position [692, 0]
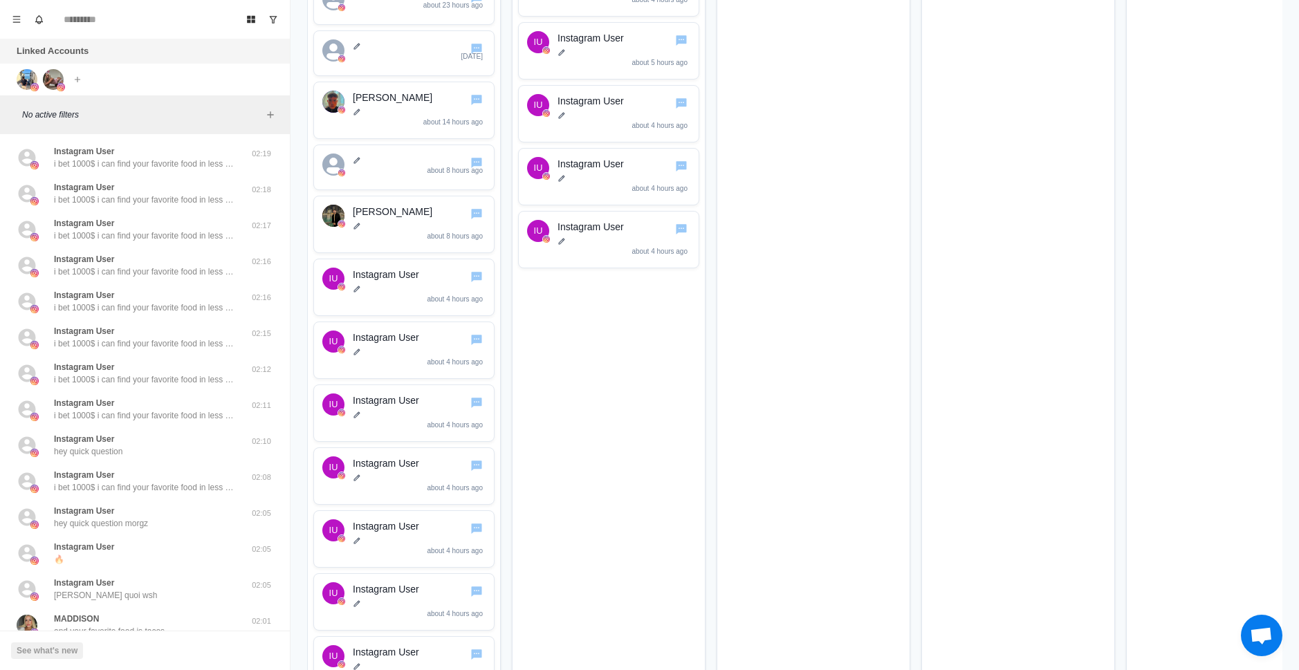
drag, startPoint x: 578, startPoint y: 229, endPoint x: 557, endPoint y: 220, distance: 22.6
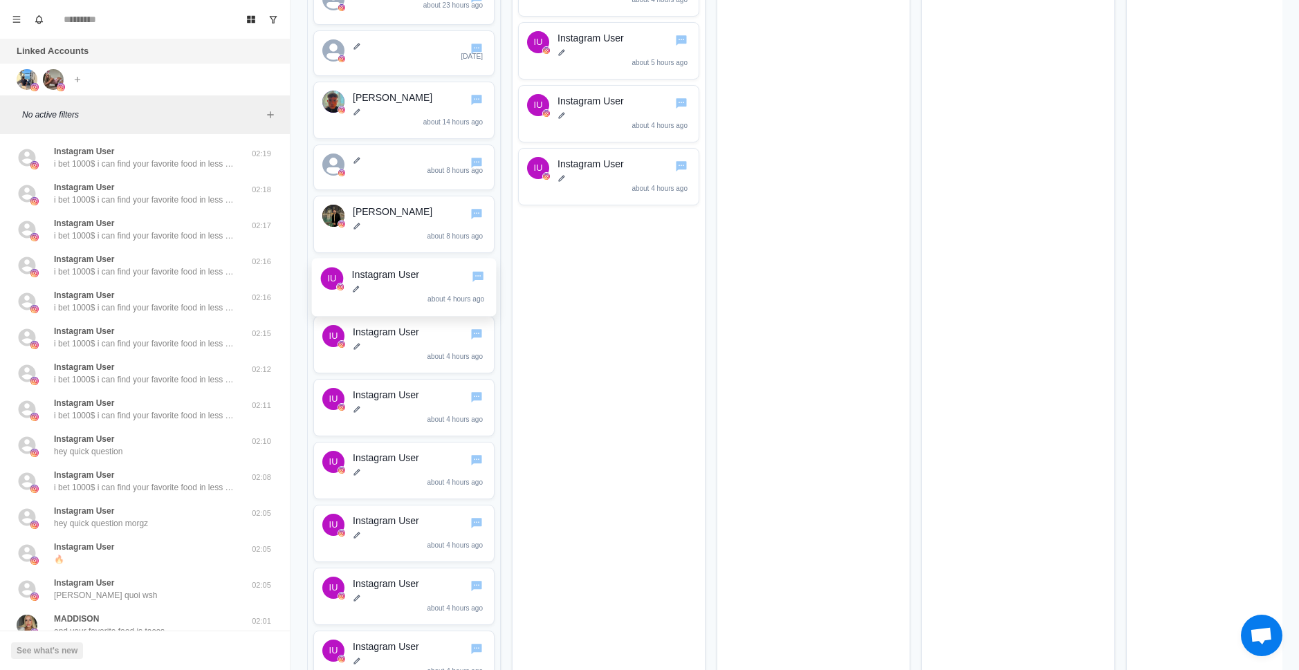
drag, startPoint x: 616, startPoint y: 176, endPoint x: 505, endPoint y: 176, distance: 111.4
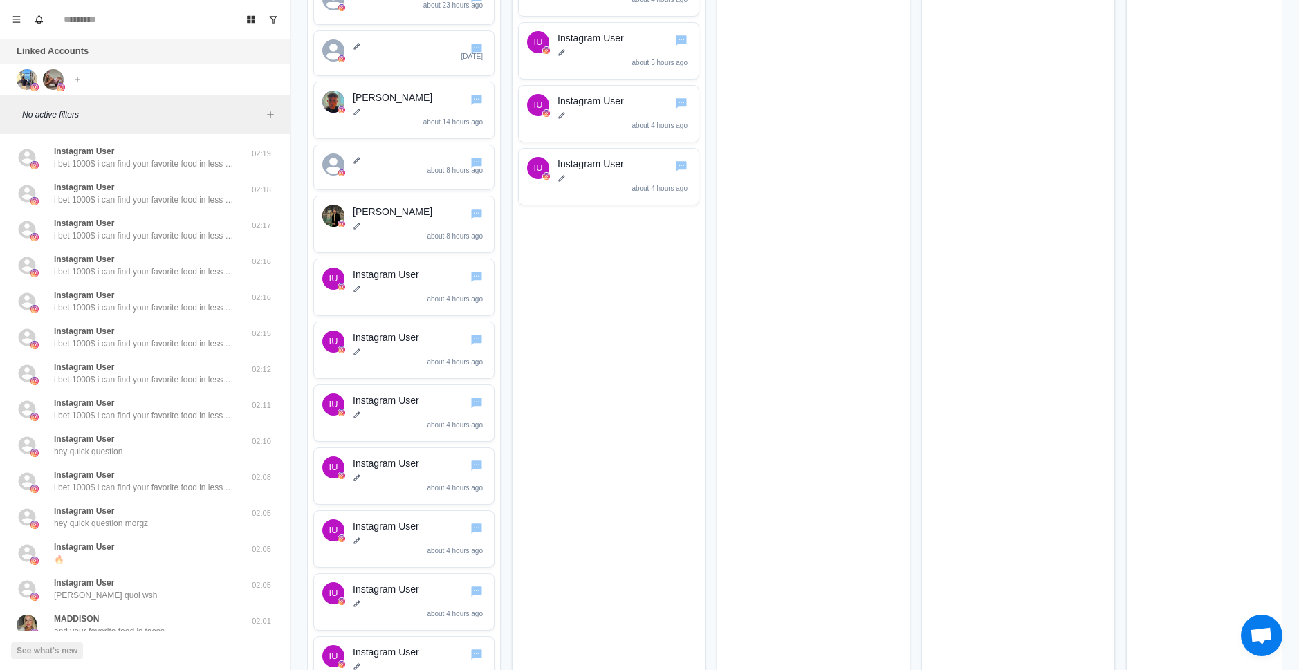
drag, startPoint x: 432, startPoint y: 136, endPoint x: 412, endPoint y: 131, distance: 20.5
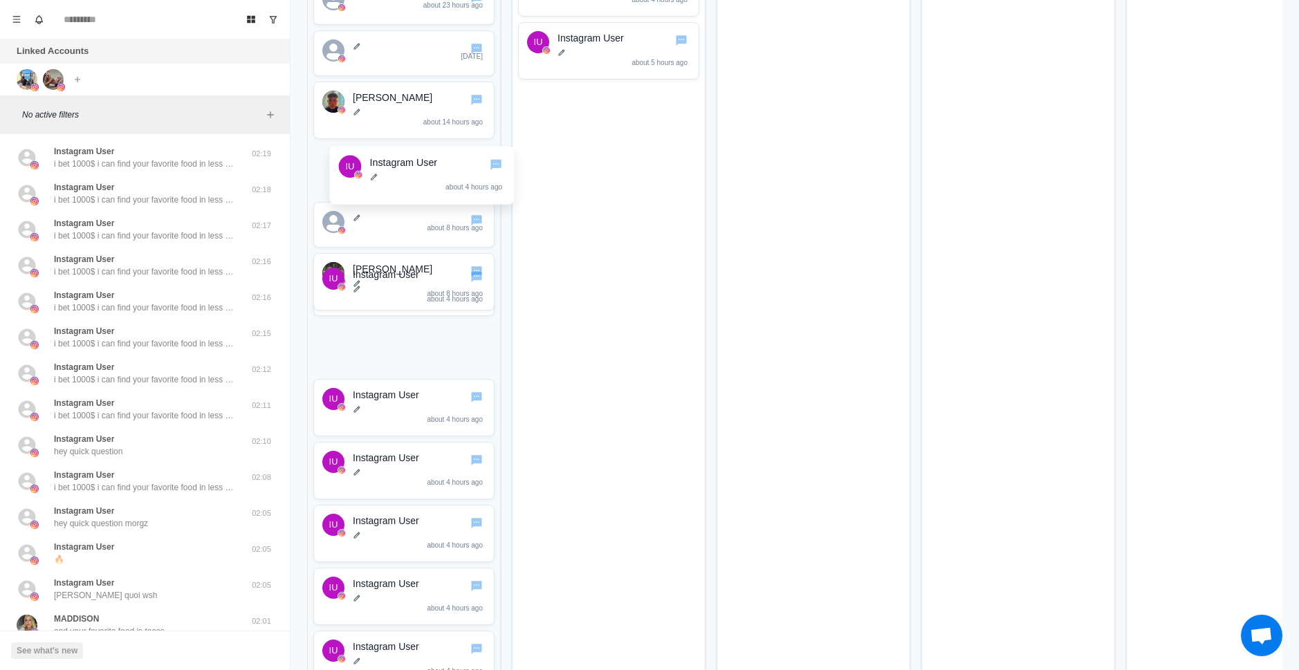
drag, startPoint x: 415, startPoint y: 145, endPoint x: 593, endPoint y: 110, distance: 181.9
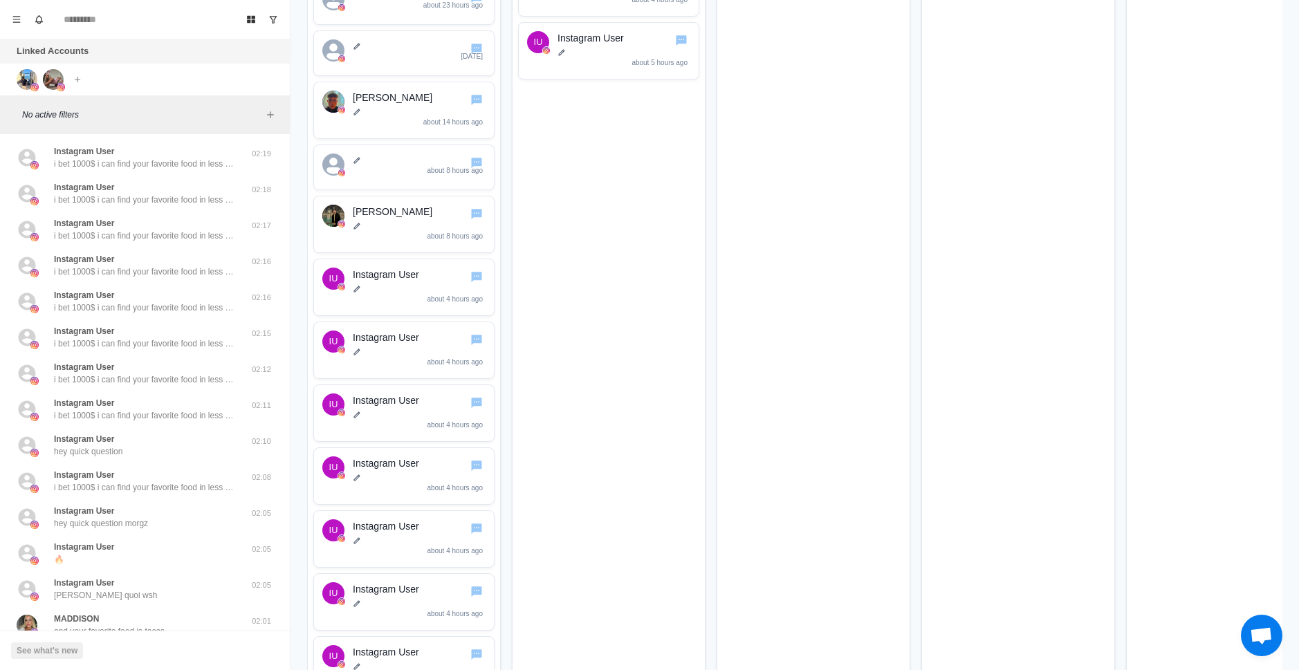
scroll to position [346, 0]
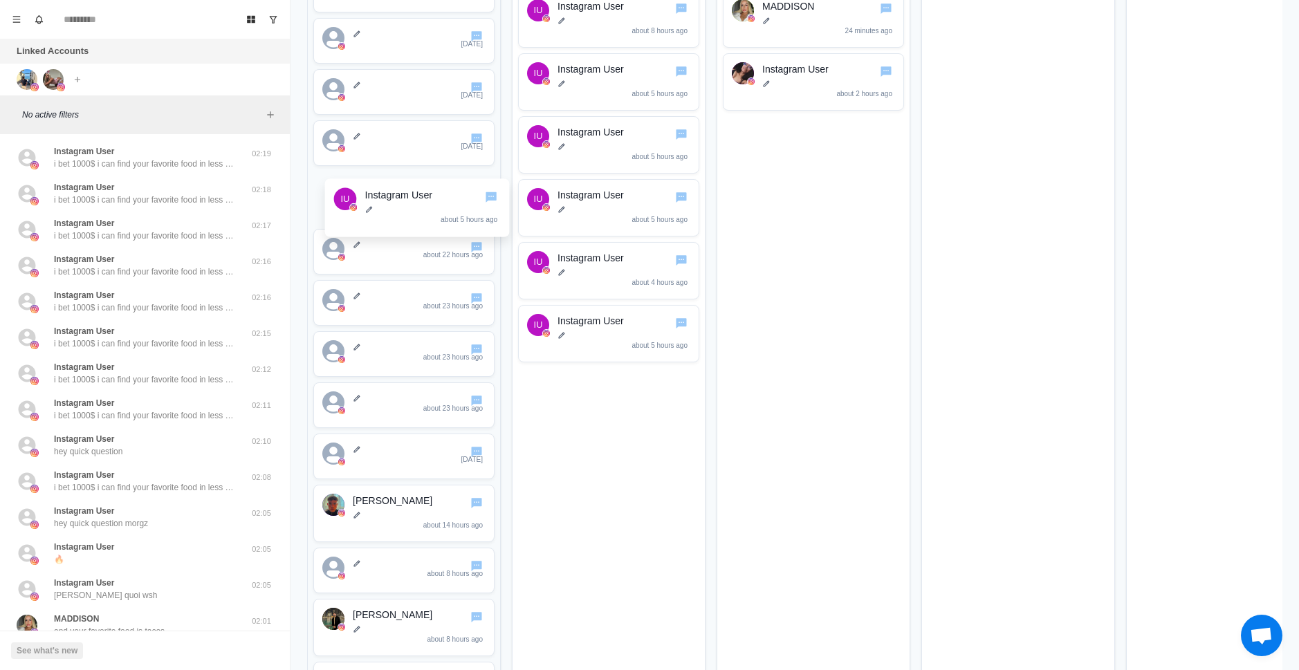
drag, startPoint x: 622, startPoint y: 143, endPoint x: 427, endPoint y: 207, distance: 205.8
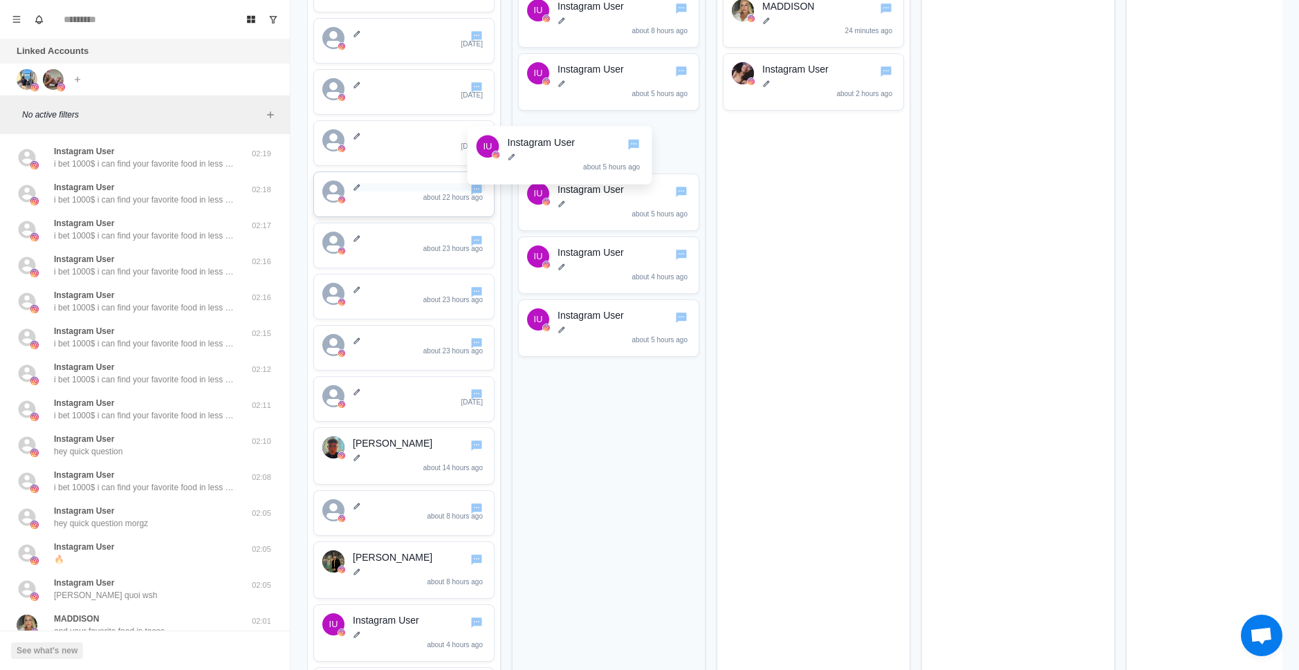
drag, startPoint x: 393, startPoint y: 182, endPoint x: 423, endPoint y: 184, distance: 29.8
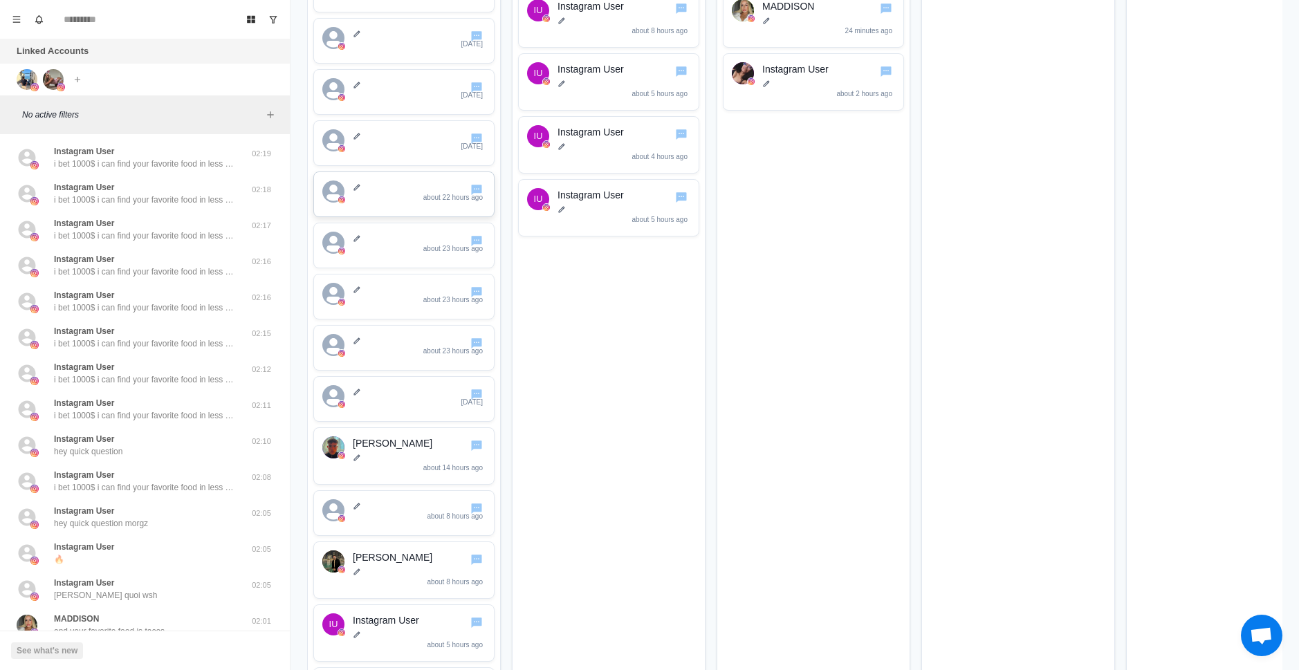
drag, startPoint x: 602, startPoint y: 189, endPoint x: 426, endPoint y: 193, distance: 176.4
drag, startPoint x: 588, startPoint y: 147, endPoint x: 401, endPoint y: 185, distance: 190.6
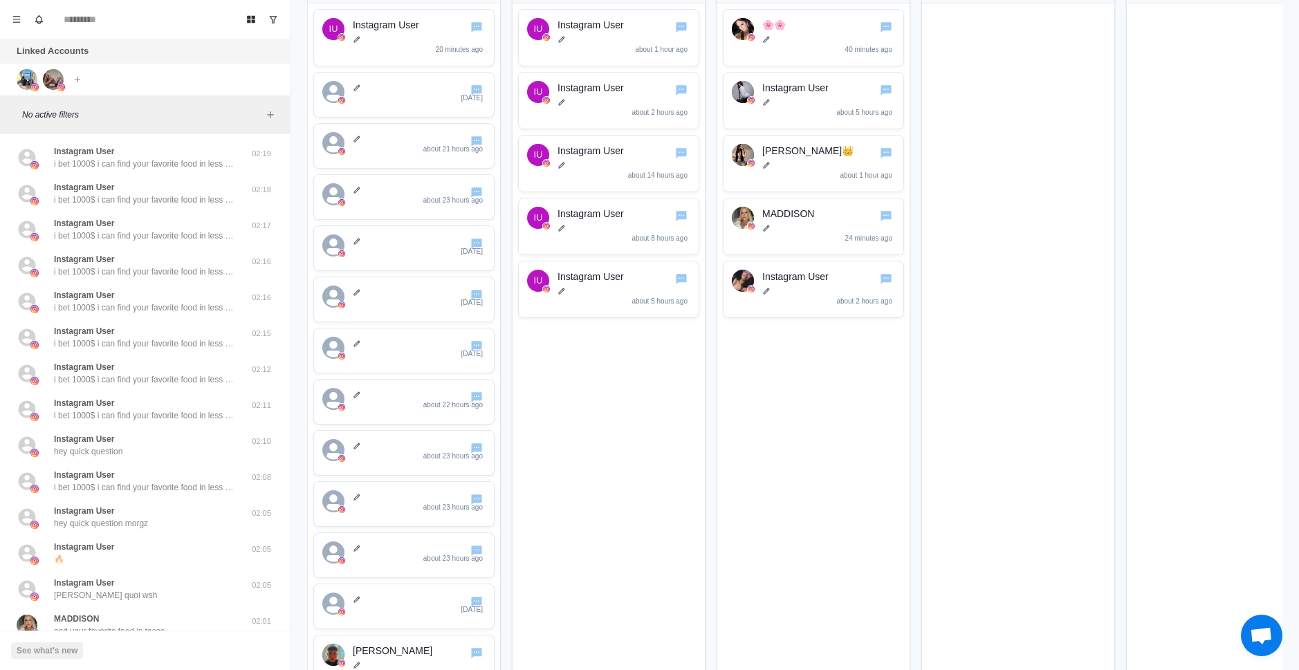
drag, startPoint x: 606, startPoint y: 176, endPoint x: 423, endPoint y: 224, distance: 188.7
drag, startPoint x: 596, startPoint y: 172, endPoint x: 380, endPoint y: 213, distance: 219.6
drag, startPoint x: 572, startPoint y: 174, endPoint x: 447, endPoint y: 201, distance: 127.9
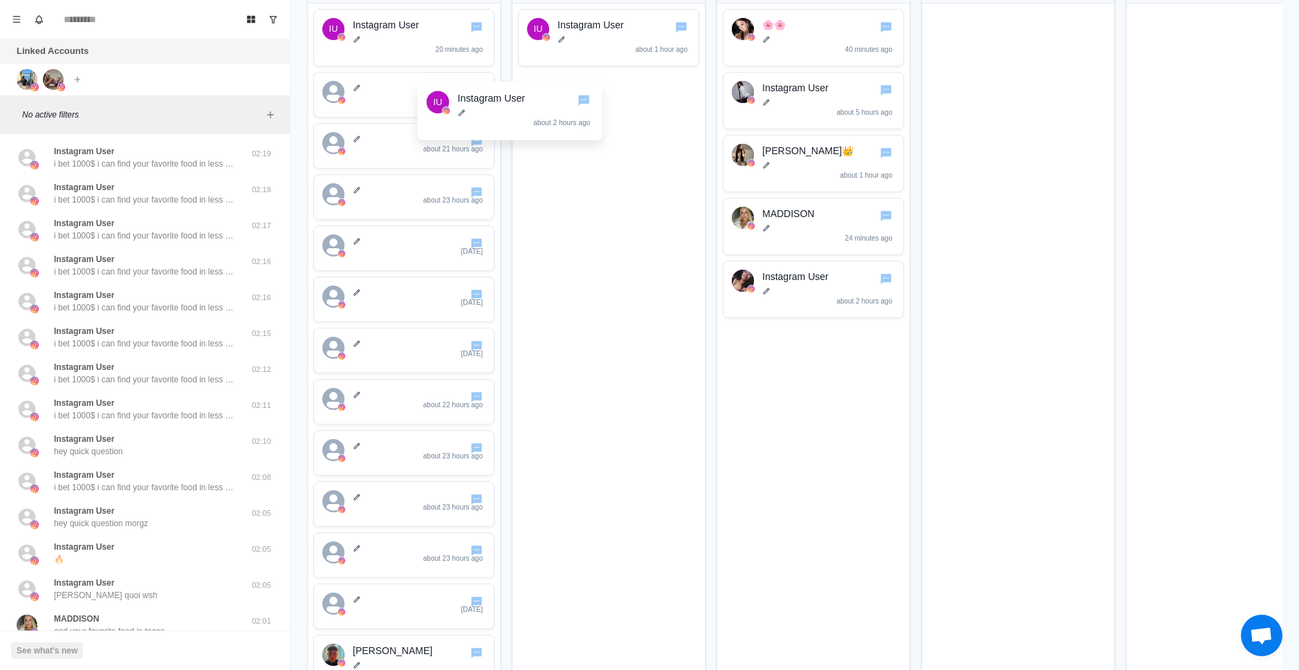
drag, startPoint x: 590, startPoint y: 97, endPoint x: 373, endPoint y: 115, distance: 217.9
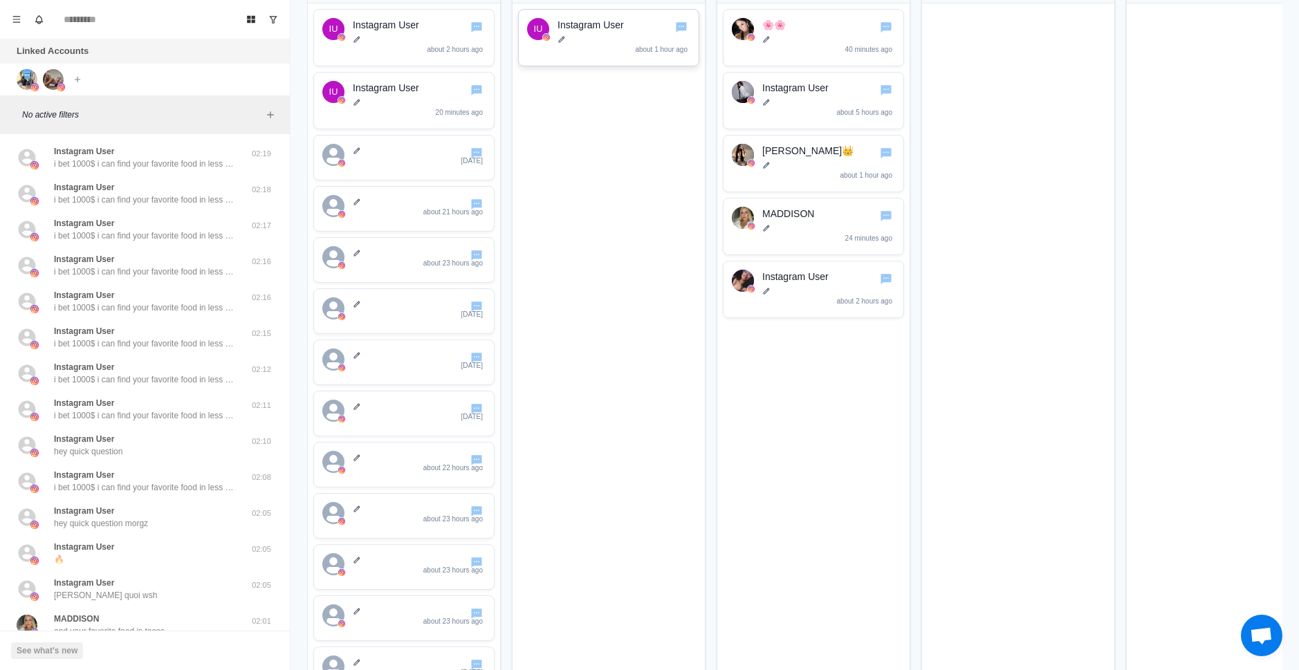
scroll to position [0, 0]
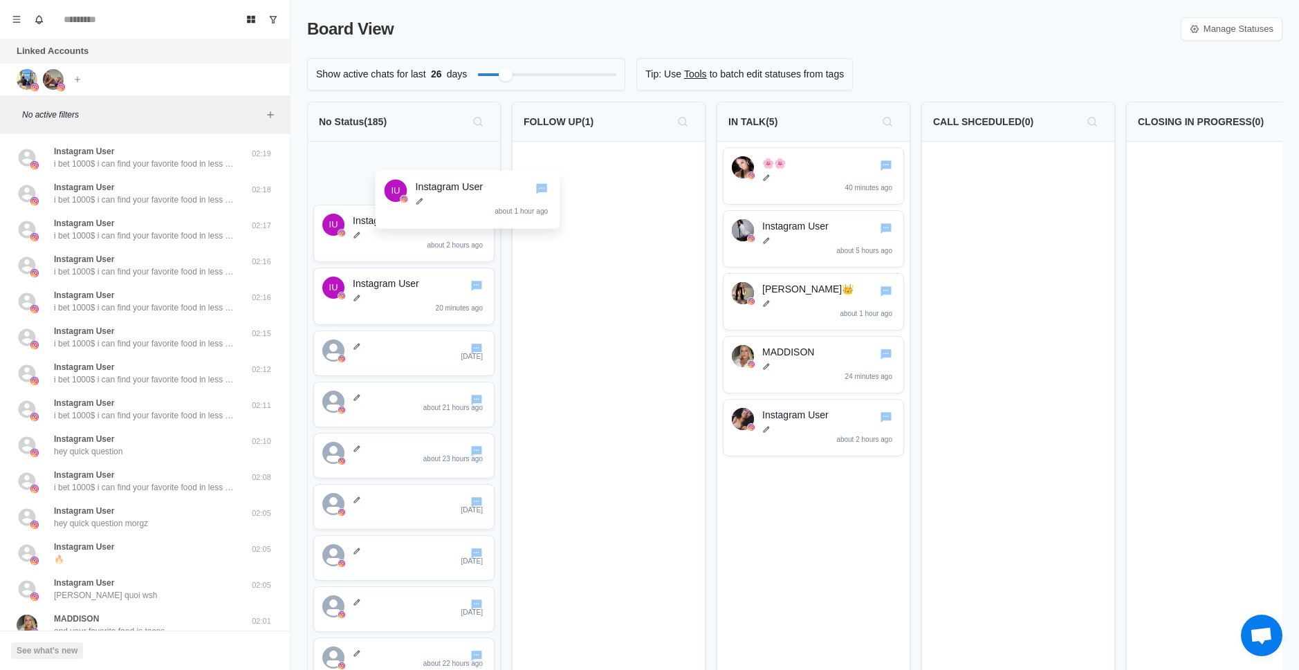
drag, startPoint x: 587, startPoint y: 163, endPoint x: 442, endPoint y: 187, distance: 146.6
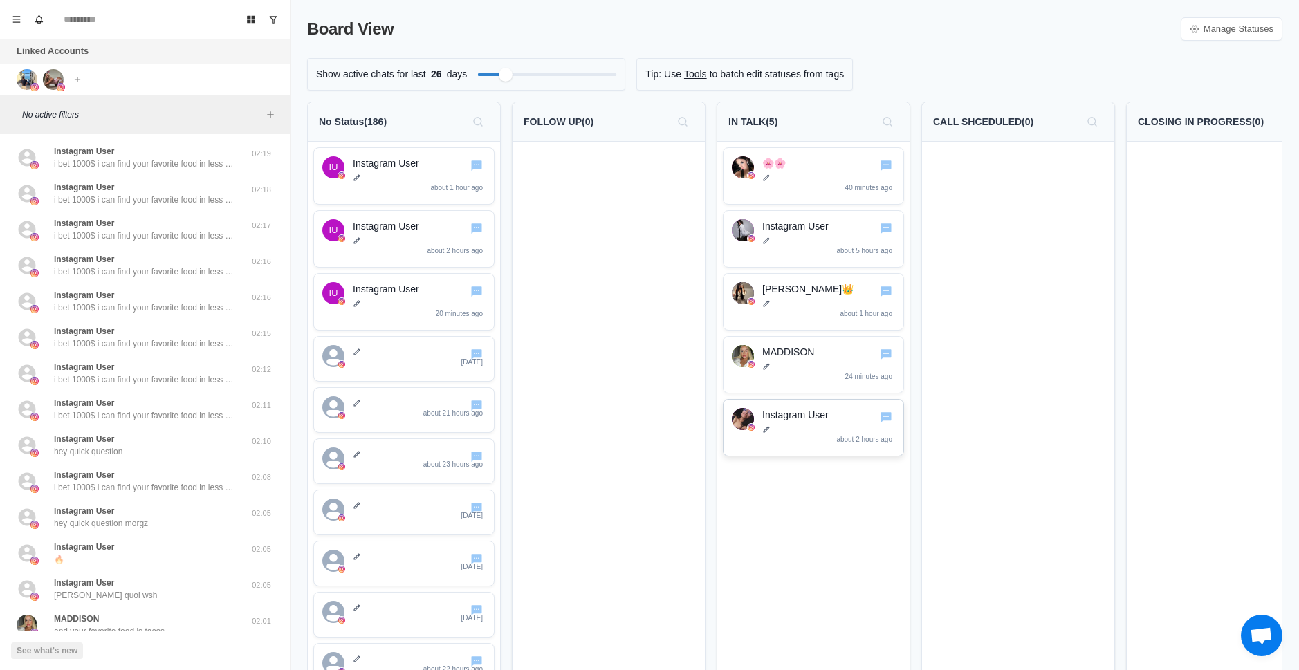
scroll to position [69, 0]
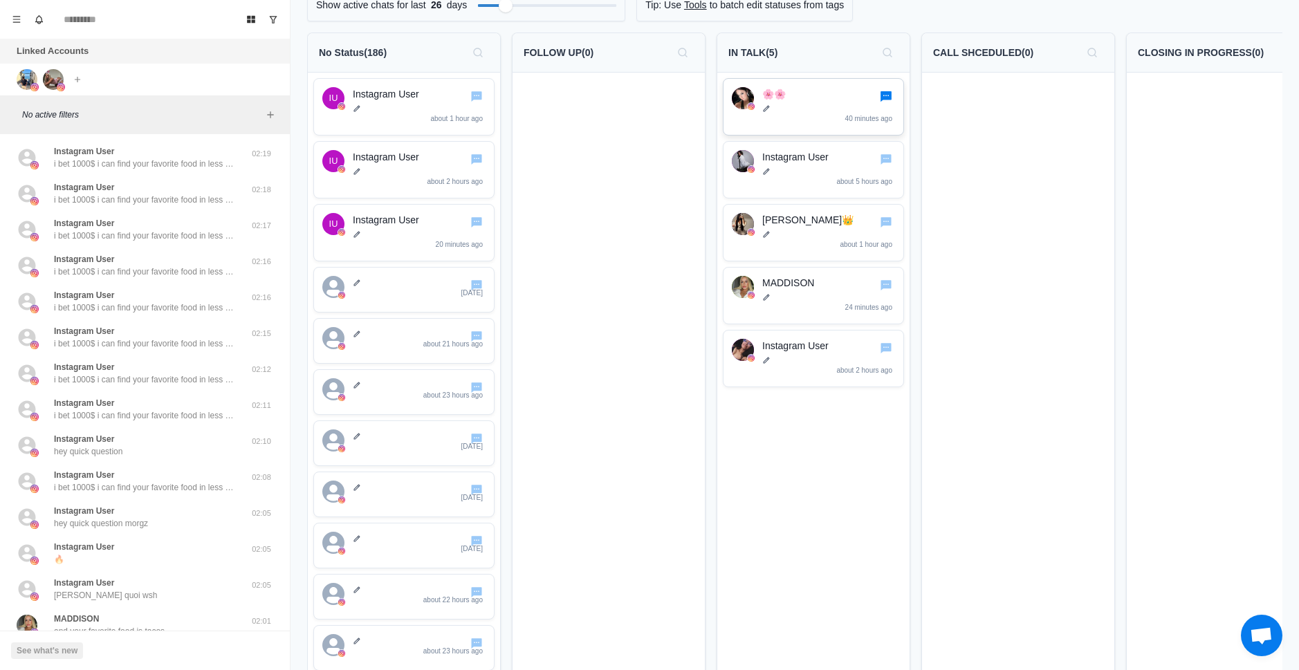
click at [886, 100] on icon "Go to chat" at bounding box center [885, 96] width 11 height 10
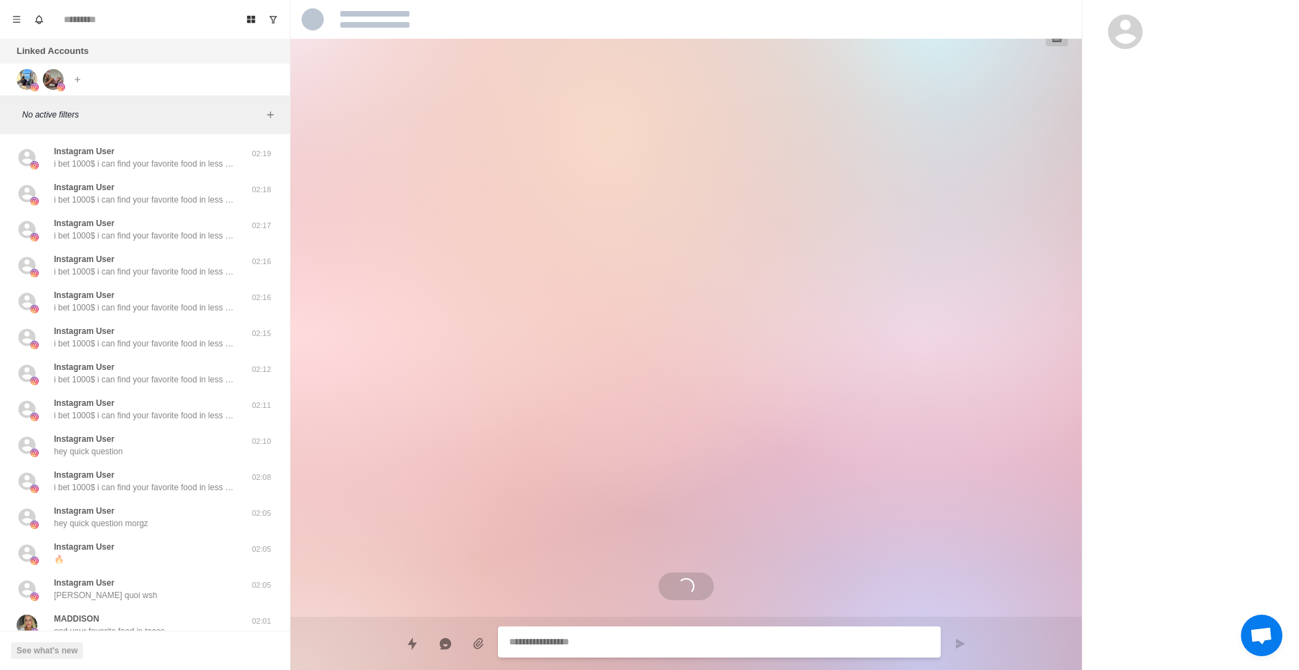
type textarea "*"
select select "**********"
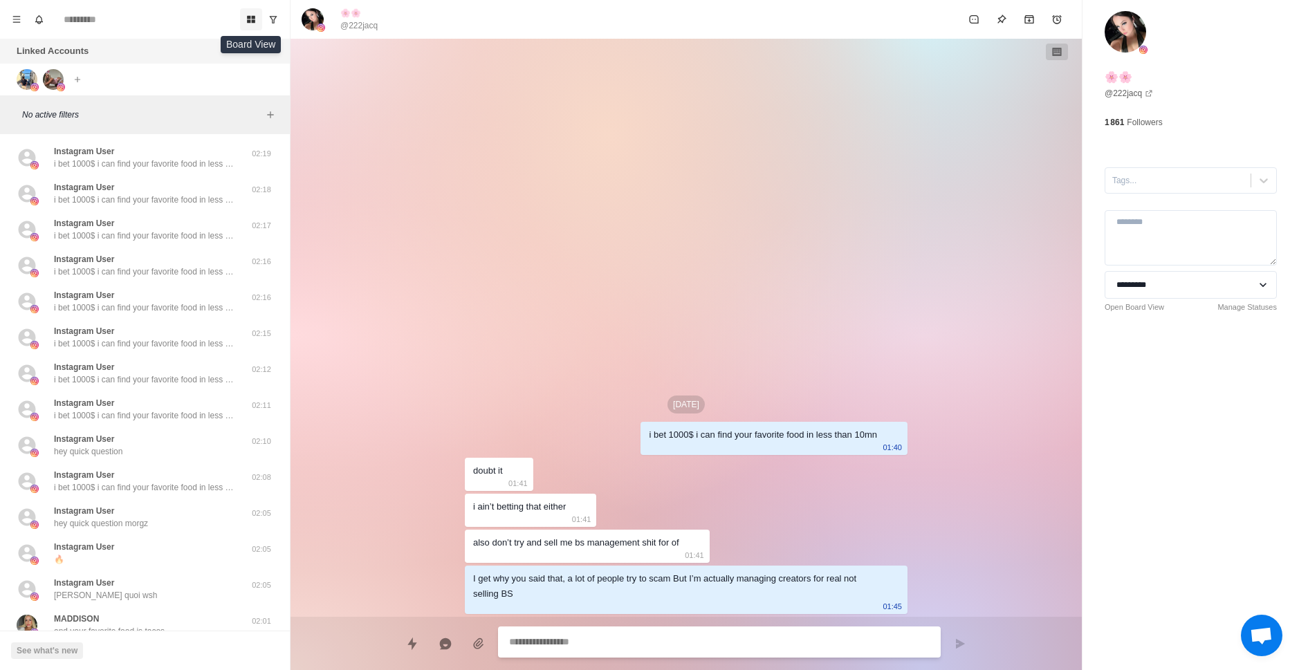
click at [256, 13] on button "Board View" at bounding box center [251, 19] width 22 height 22
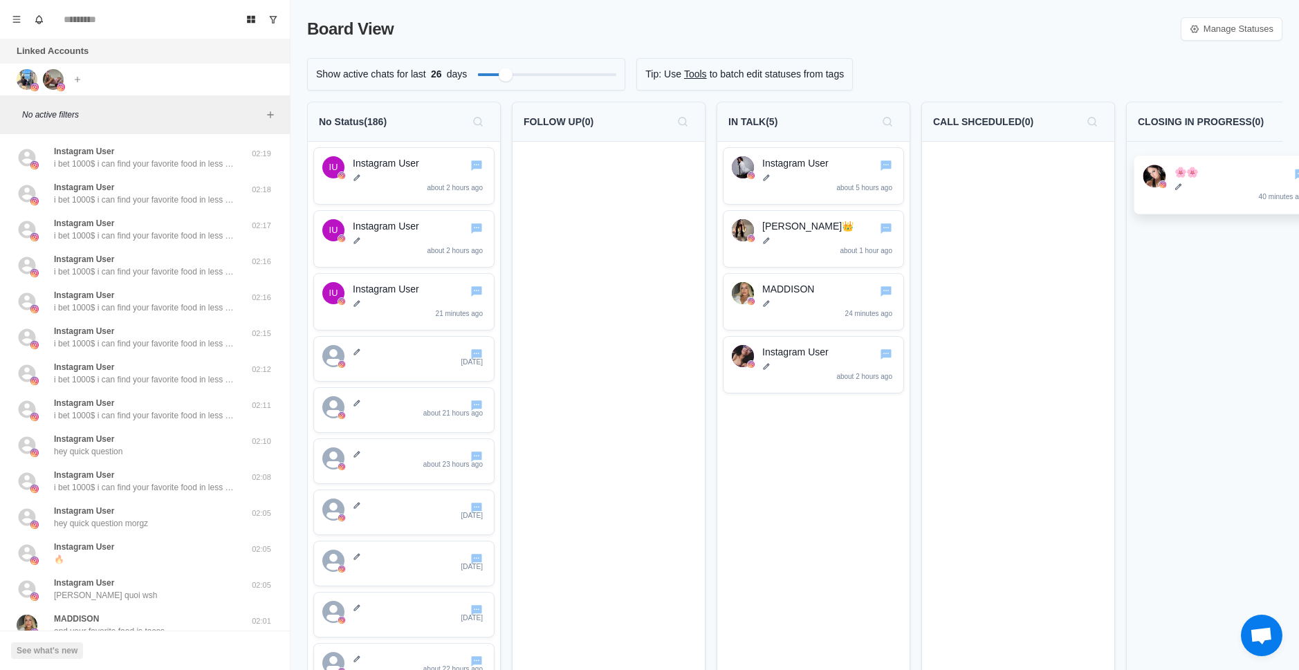
drag, startPoint x: 785, startPoint y: 169, endPoint x: 1202, endPoint y: 178, distance: 417.2
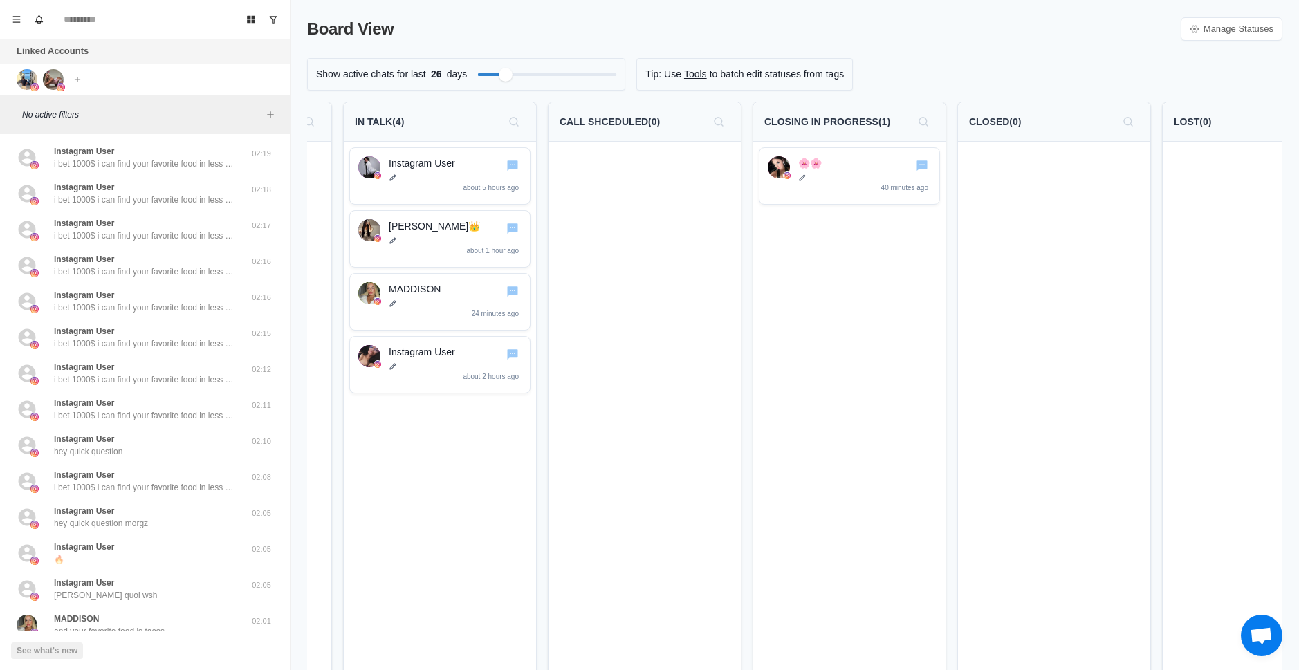
drag, startPoint x: 1161, startPoint y: 250, endPoint x: 1231, endPoint y: 247, distance: 70.6
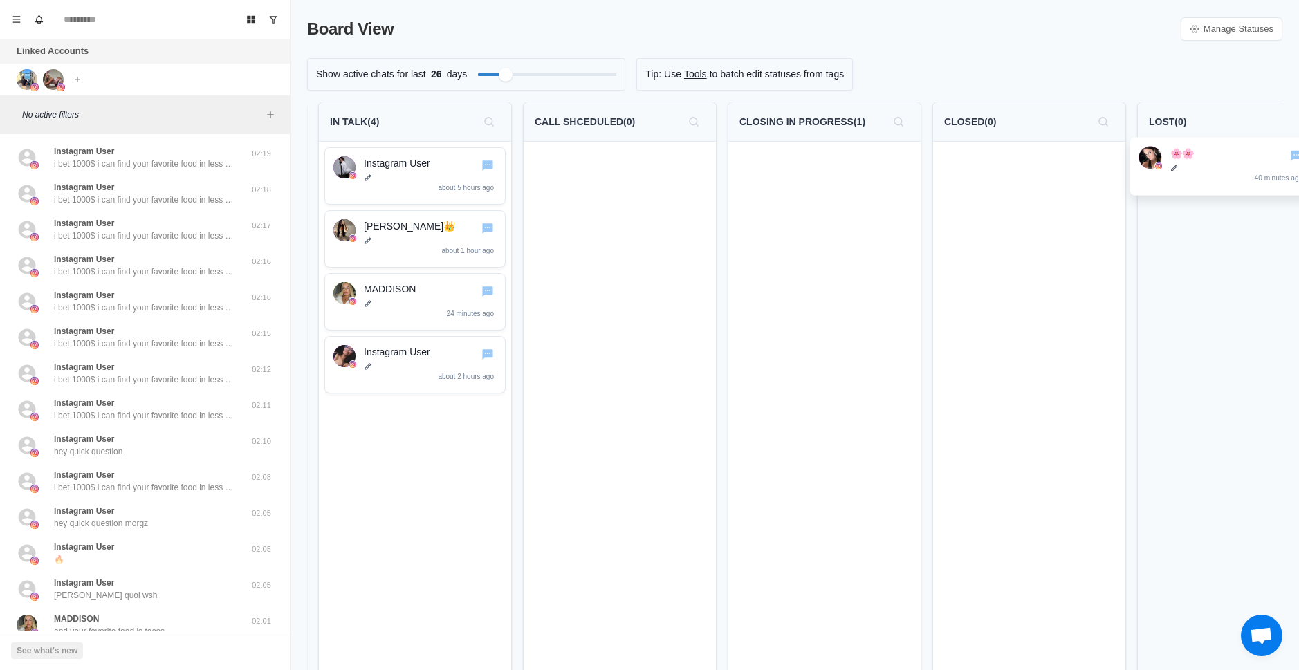
drag, startPoint x: 831, startPoint y: 169, endPoint x: 1232, endPoint y: 160, distance: 401.3
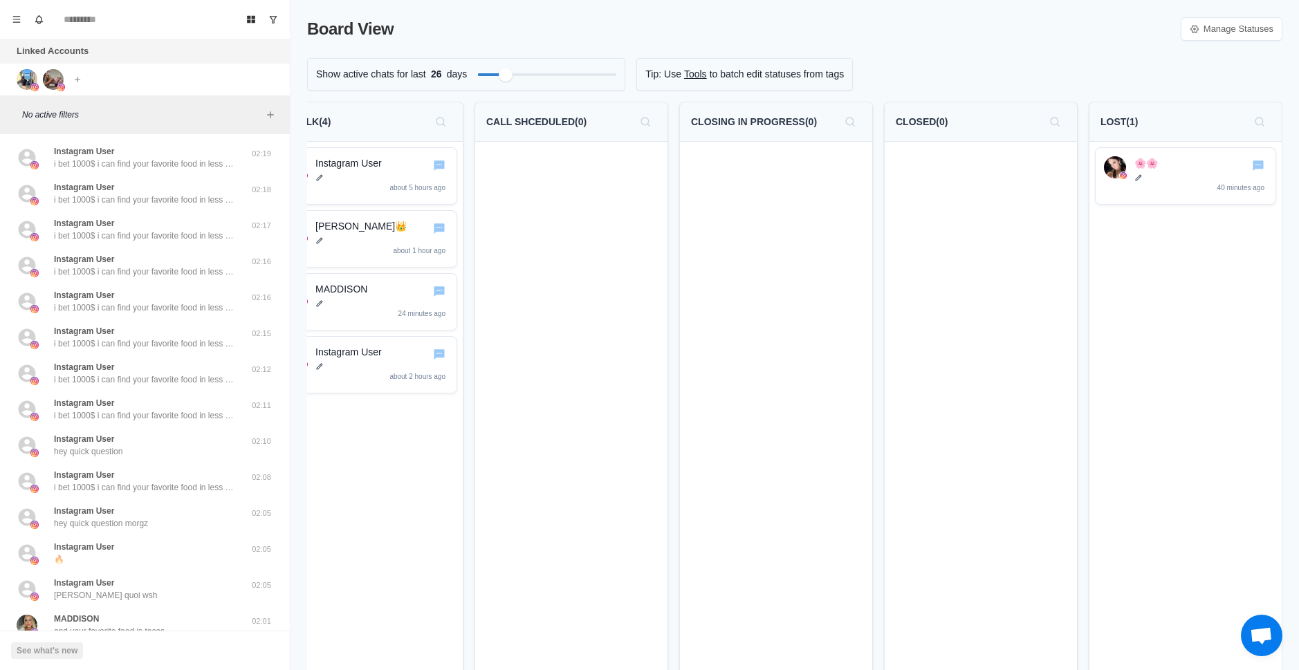
drag, startPoint x: 989, startPoint y: 221, endPoint x: 1130, endPoint y: 214, distance: 141.2
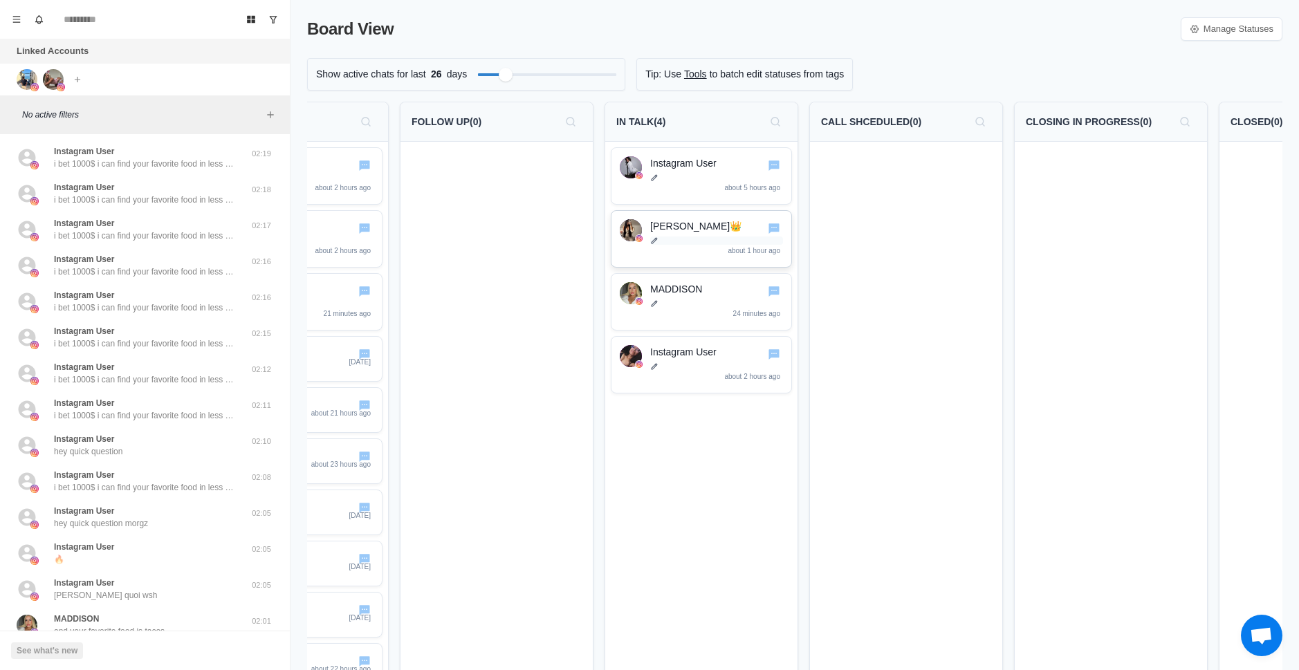
scroll to position [0, 0]
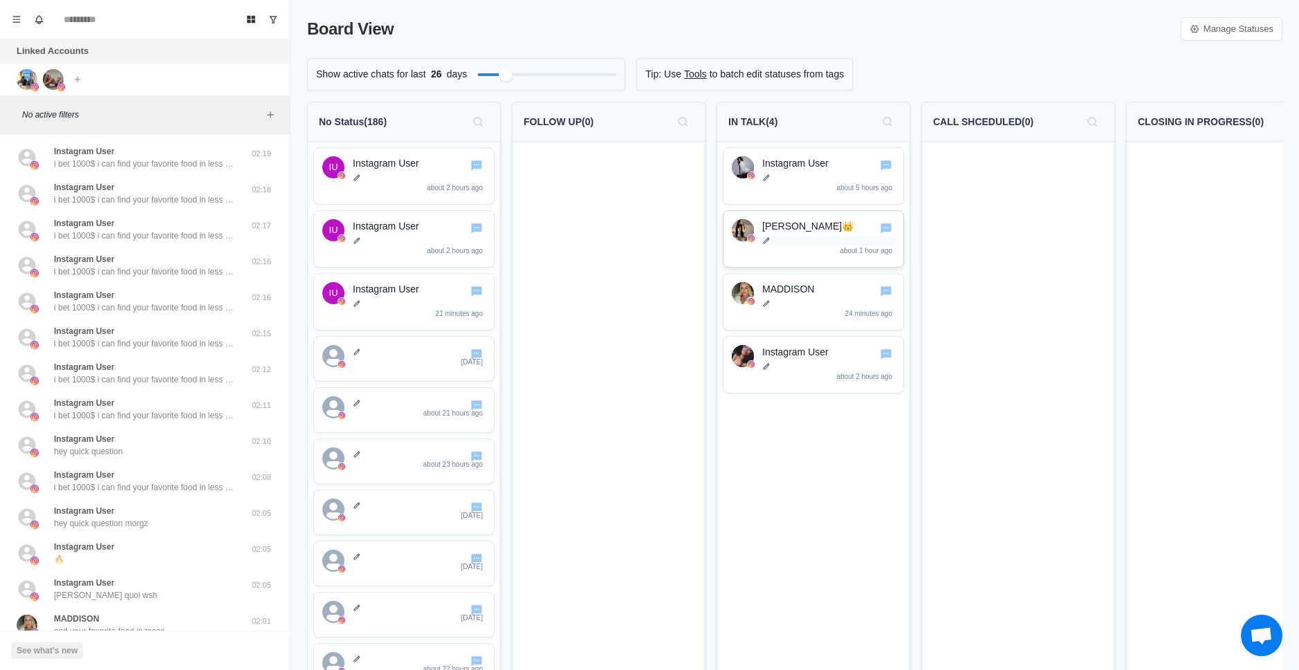
drag, startPoint x: 919, startPoint y: 237, endPoint x: 846, endPoint y: 239, distance: 73.3
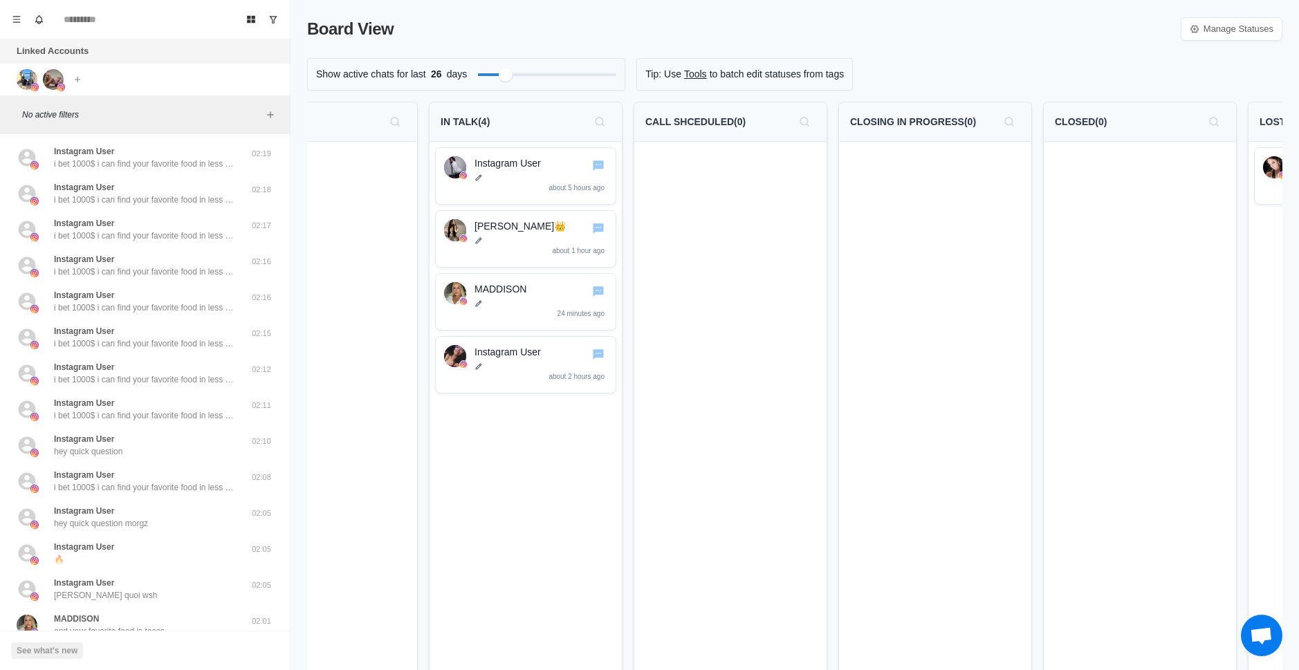
scroll to position [0, 457]
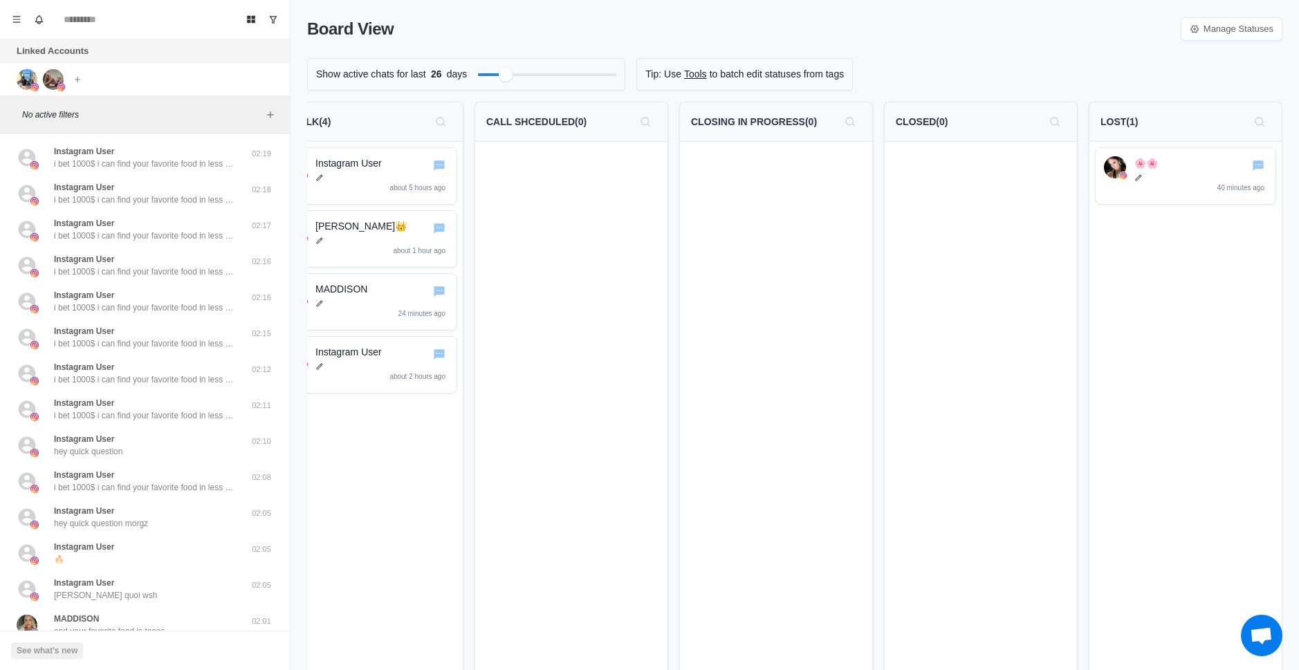
drag, startPoint x: 919, startPoint y: 293, endPoint x: 1129, endPoint y: 284, distance: 210.5
drag, startPoint x: 1177, startPoint y: 177, endPoint x: 1168, endPoint y: 186, distance: 12.7
drag, startPoint x: 1170, startPoint y: 185, endPoint x: 339, endPoint y: 446, distance: 870.7
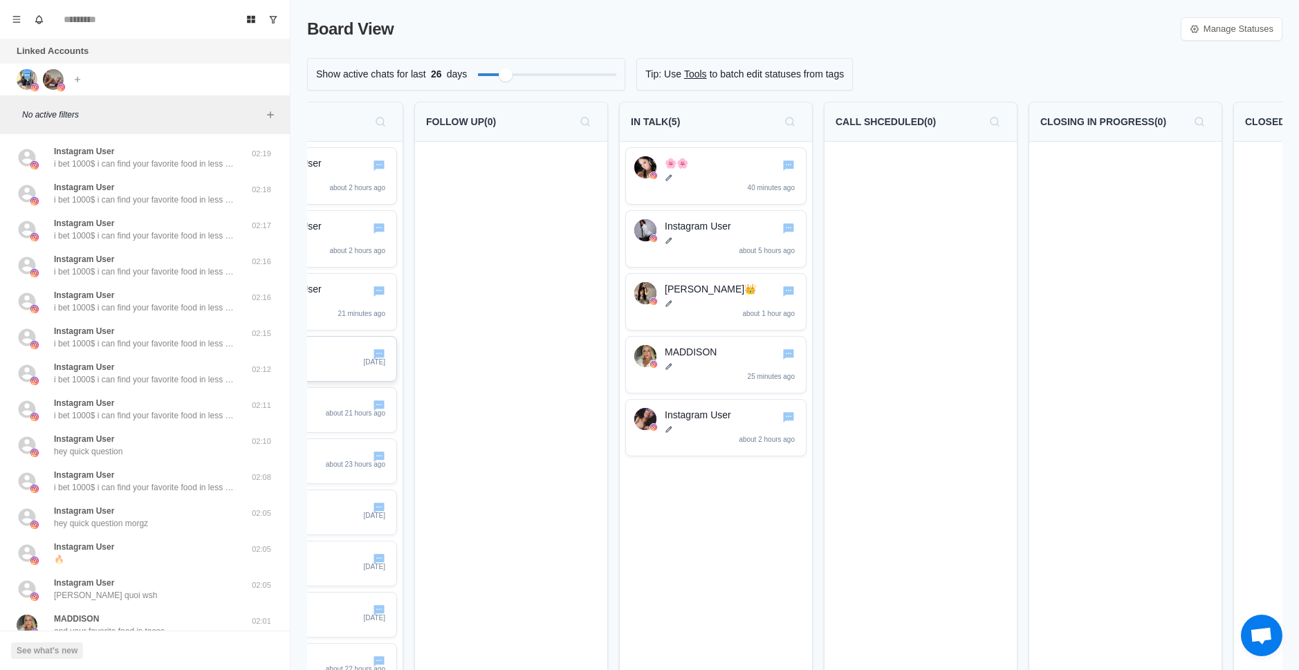
drag, startPoint x: 537, startPoint y: 377, endPoint x: 465, endPoint y: 369, distance: 72.3
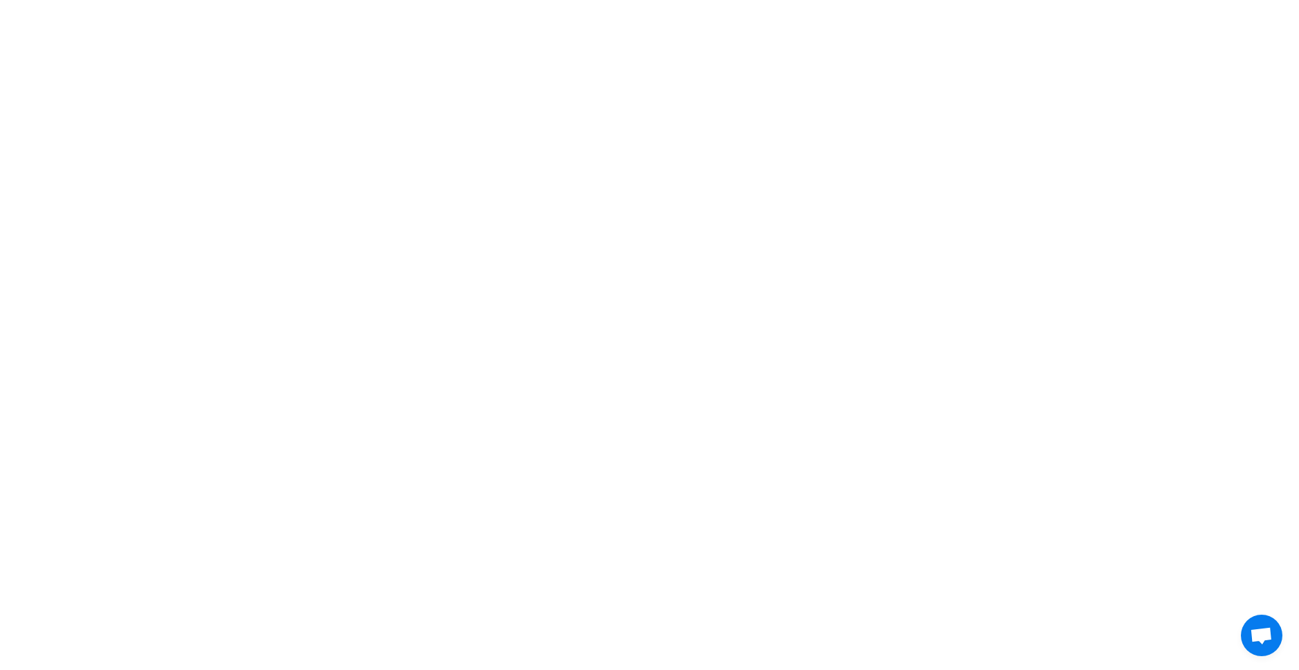
type textarea "*"
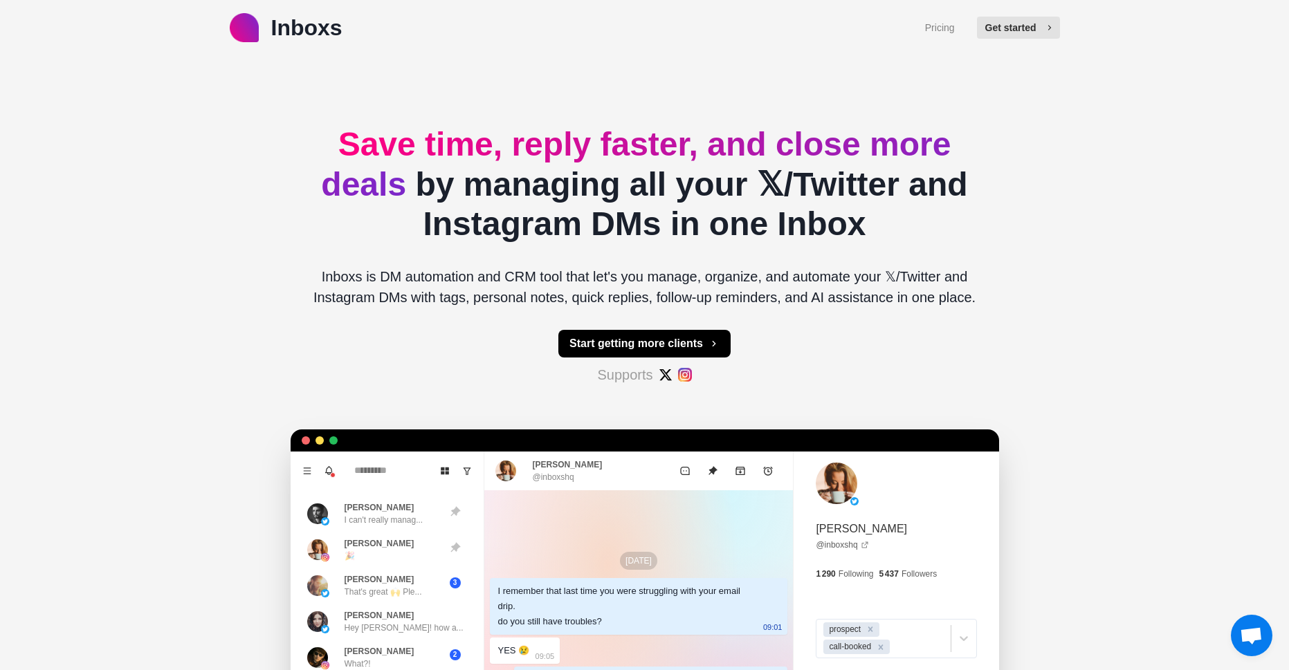
click at [1049, 24] on span "button" at bounding box center [1047, 28] width 10 height 10
